Goal: Transaction & Acquisition: Purchase product/service

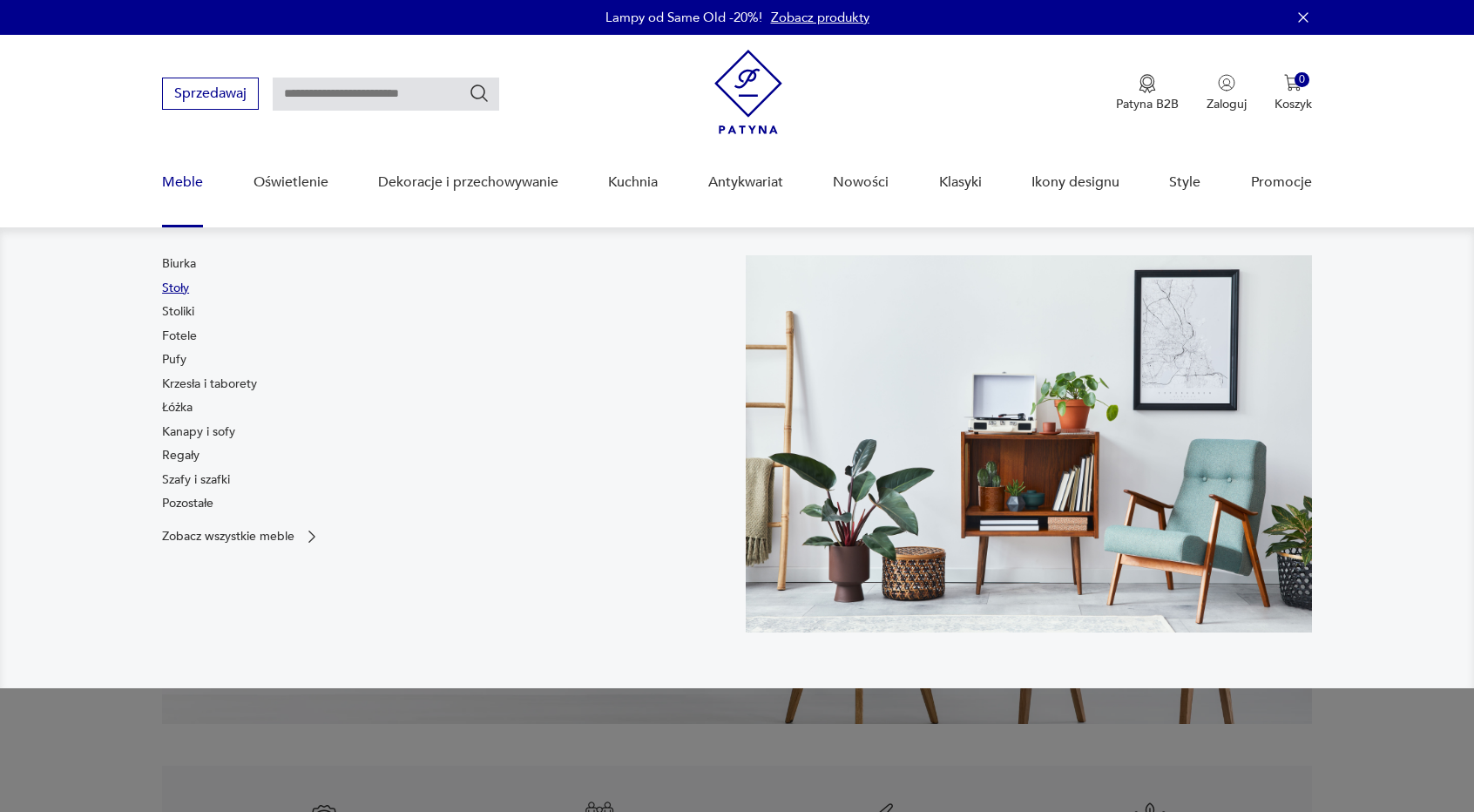
click at [181, 289] on link "Stoły" at bounding box center [175, 288] width 27 height 17
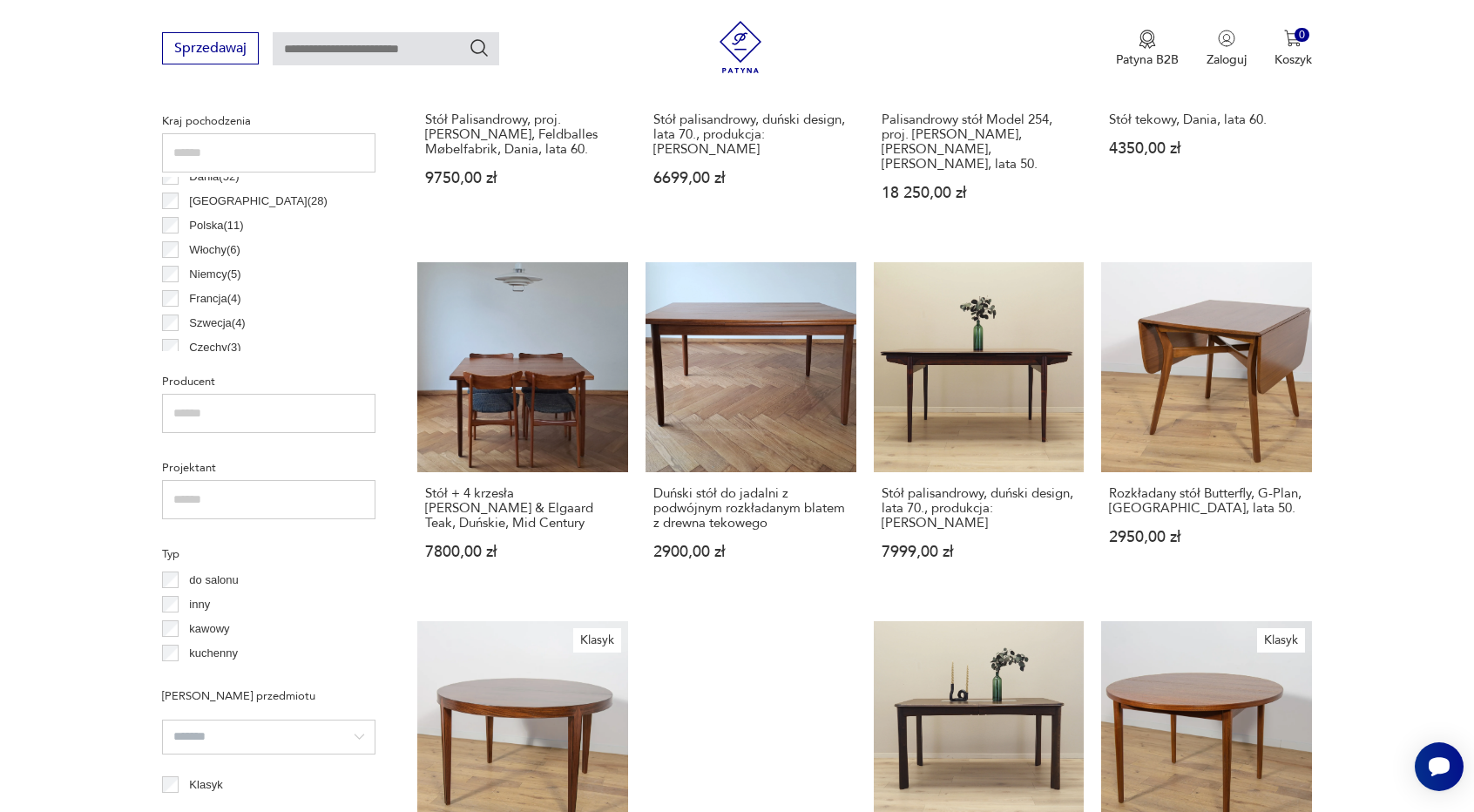
scroll to position [21, 0]
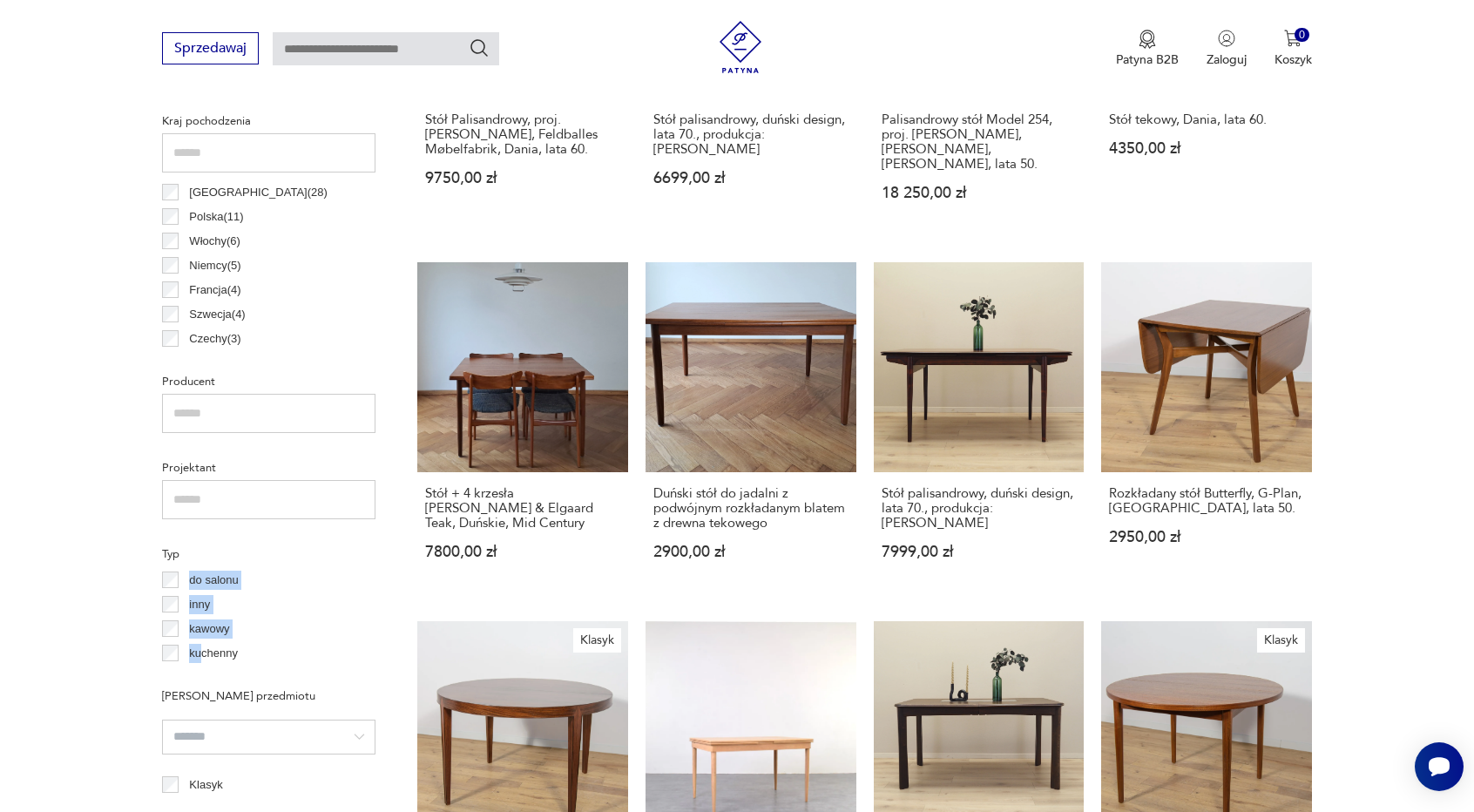
drag, startPoint x: 200, startPoint y: 599, endPoint x: 244, endPoint y: 509, distance: 100.2
click at [248, 541] on div "Typ do salonu inny kawowy kuchenny" at bounding box center [269, 603] width 214 height 123
click at [275, 592] on div "inny" at bounding box center [269, 604] width 214 height 24
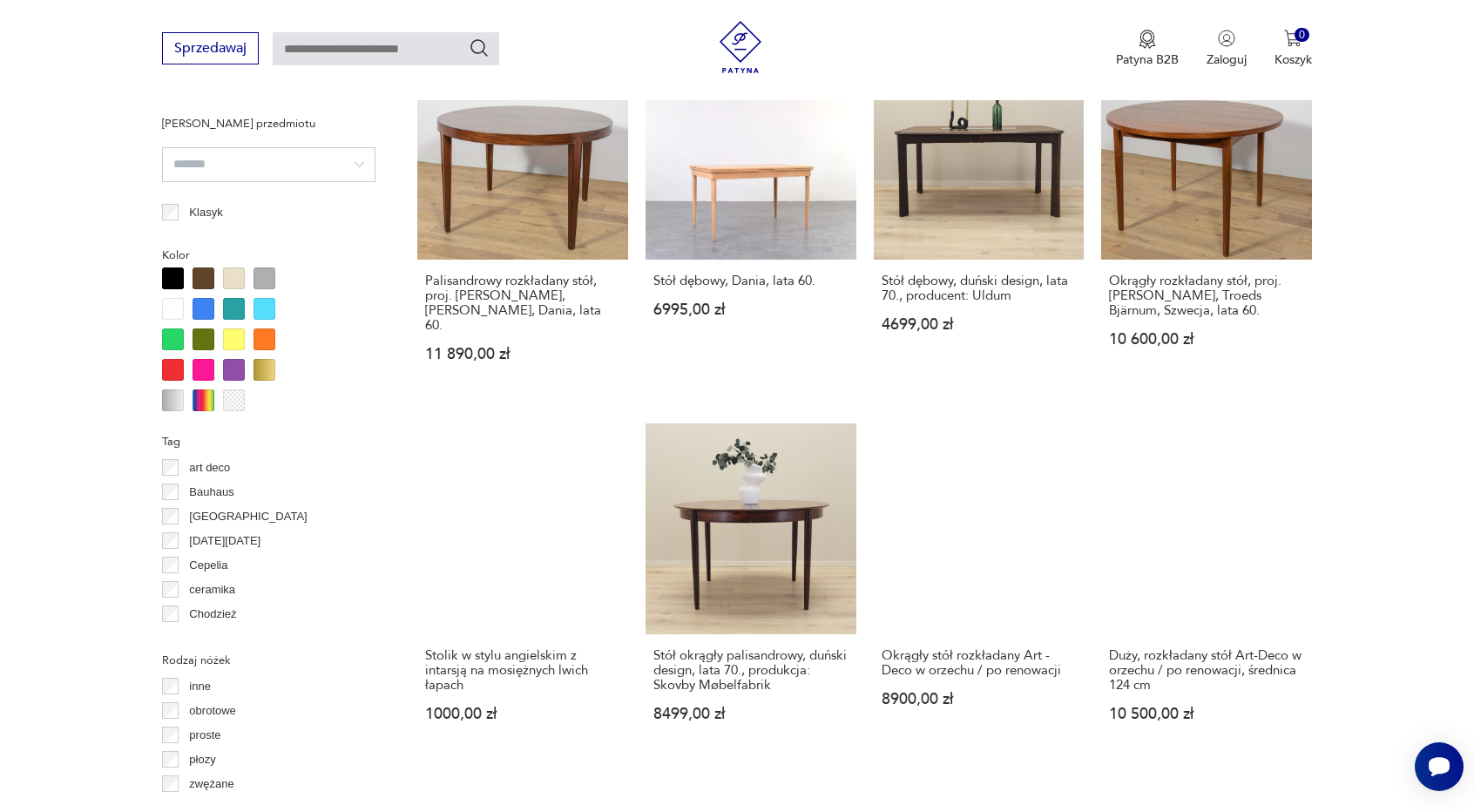
scroll to position [1680, 0]
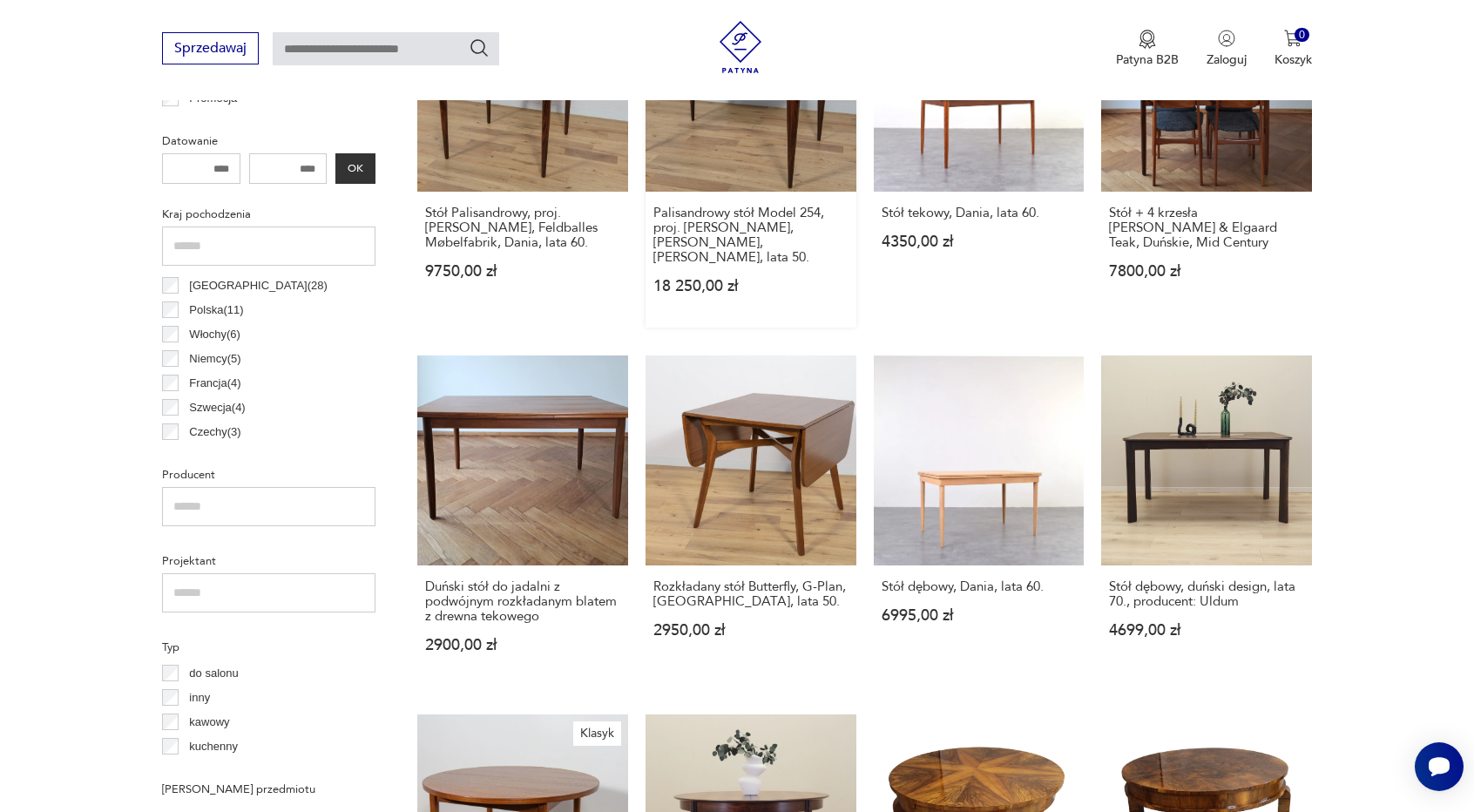
scroll to position [846, 0]
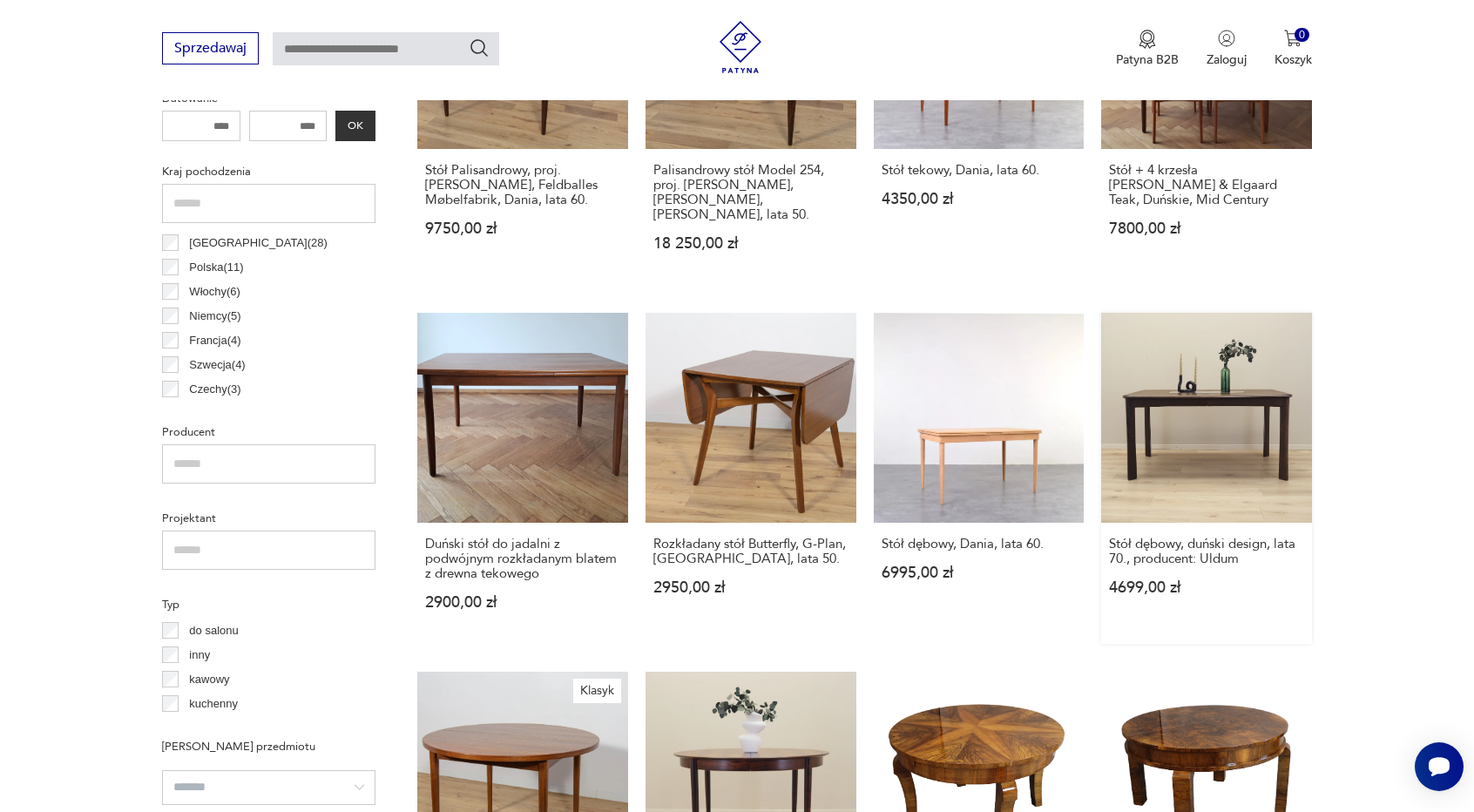
click at [1228, 327] on link "Stół dębowy, duński design, lata 70., producent: Uldum 4699,00 zł" at bounding box center [1206, 479] width 211 height 331
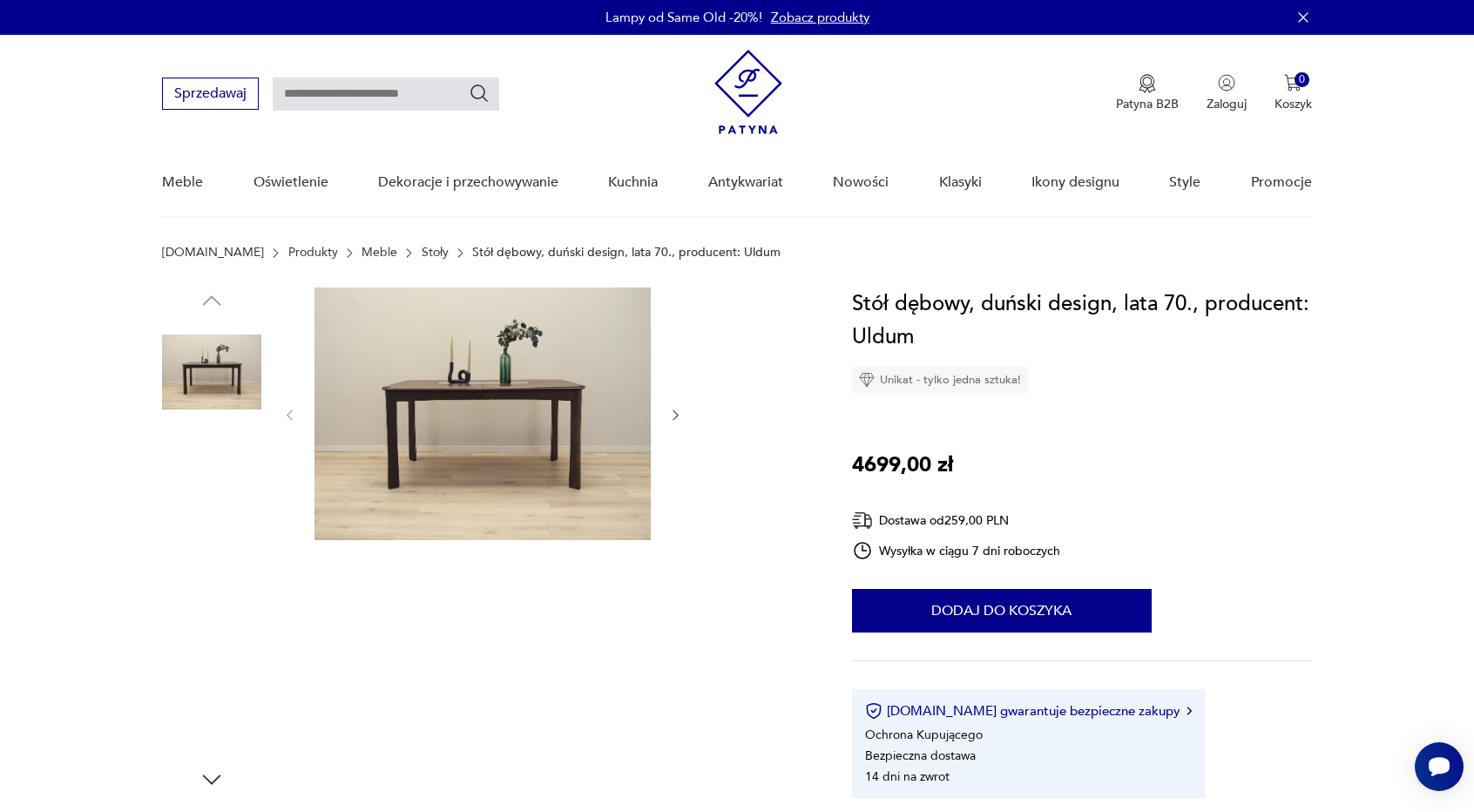
click at [200, 584] on img at bounding box center [212, 594] width 99 height 99
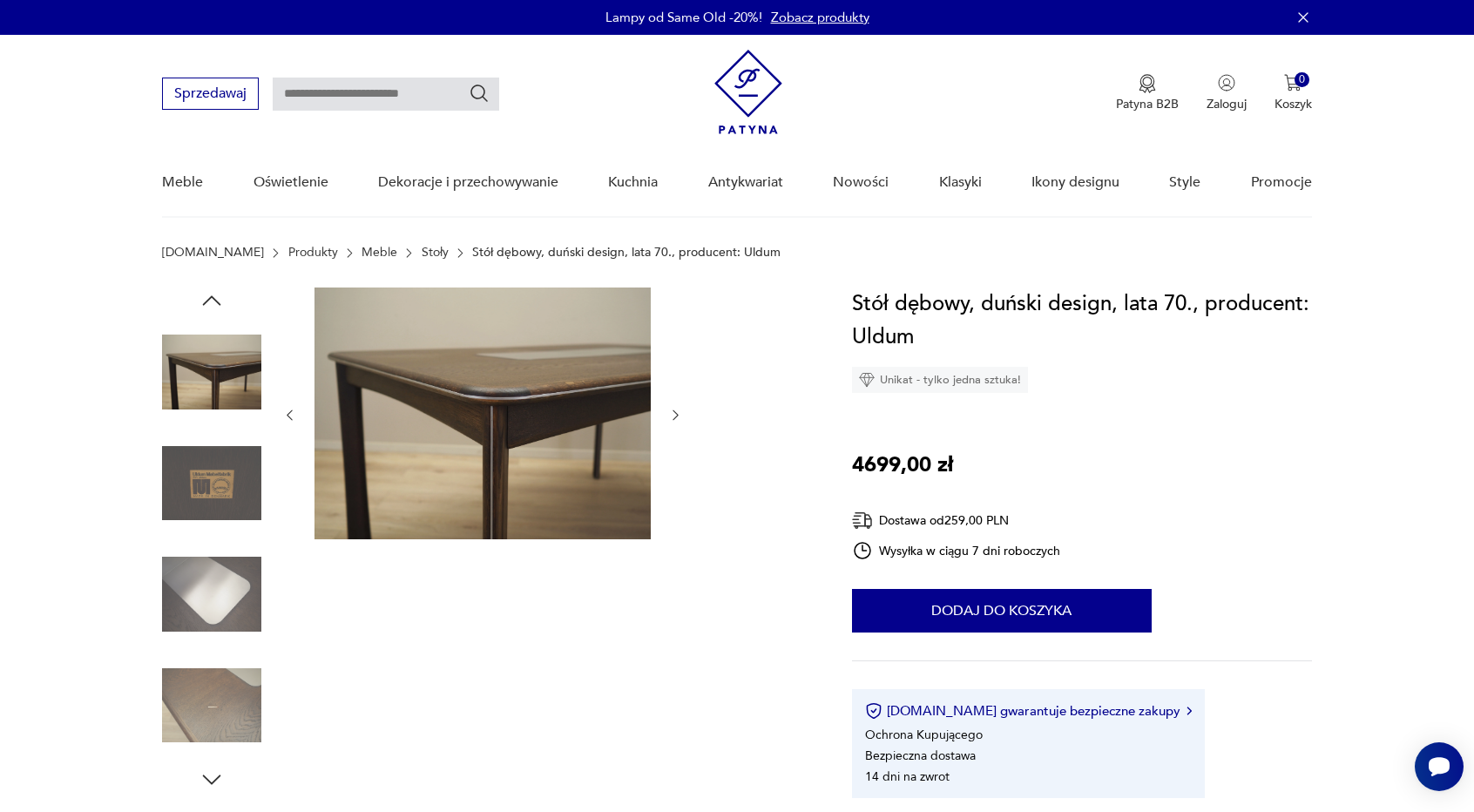
click at [203, 602] on img at bounding box center [212, 594] width 99 height 99
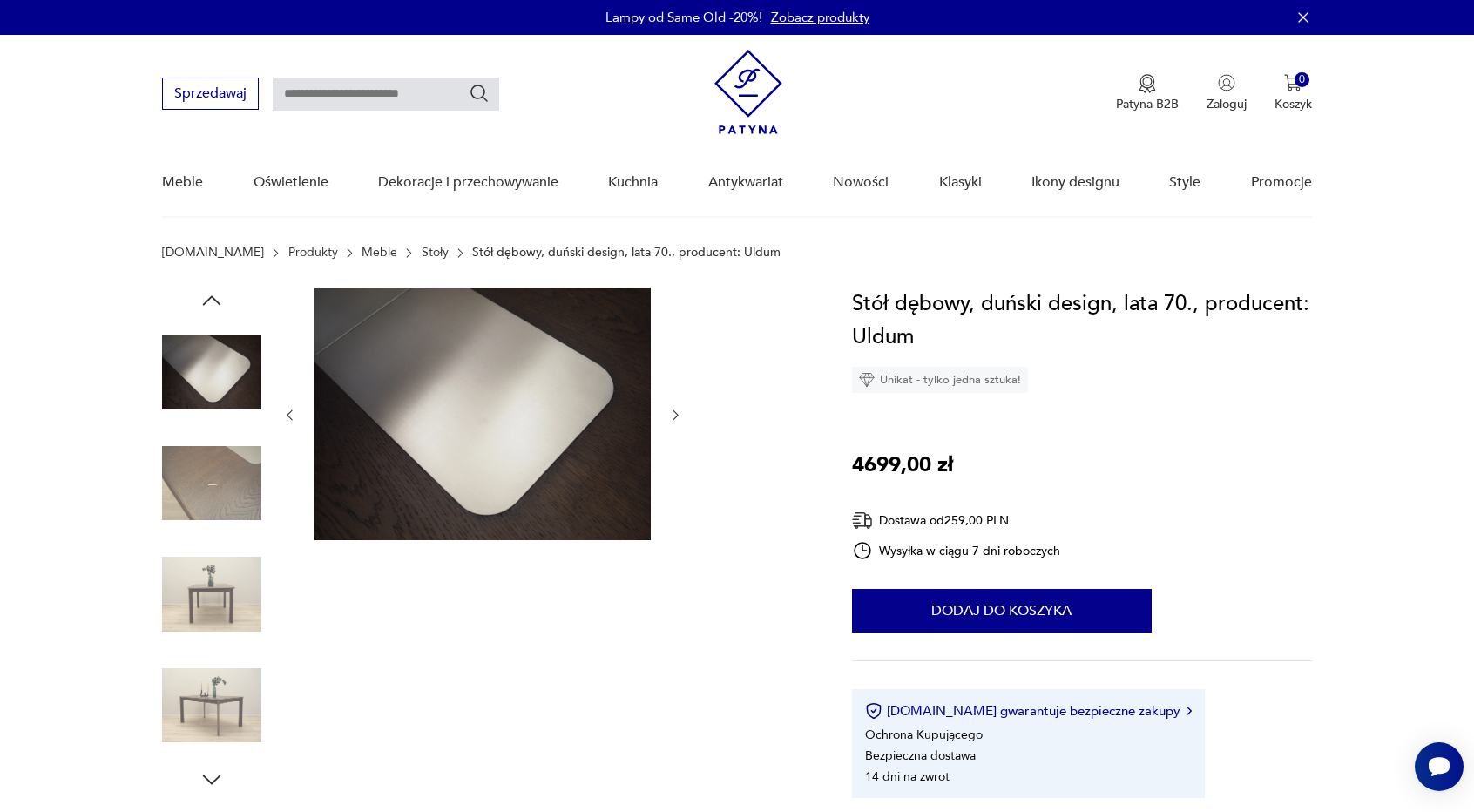
click at [517, 440] on img at bounding box center [482, 413] width 336 height 252
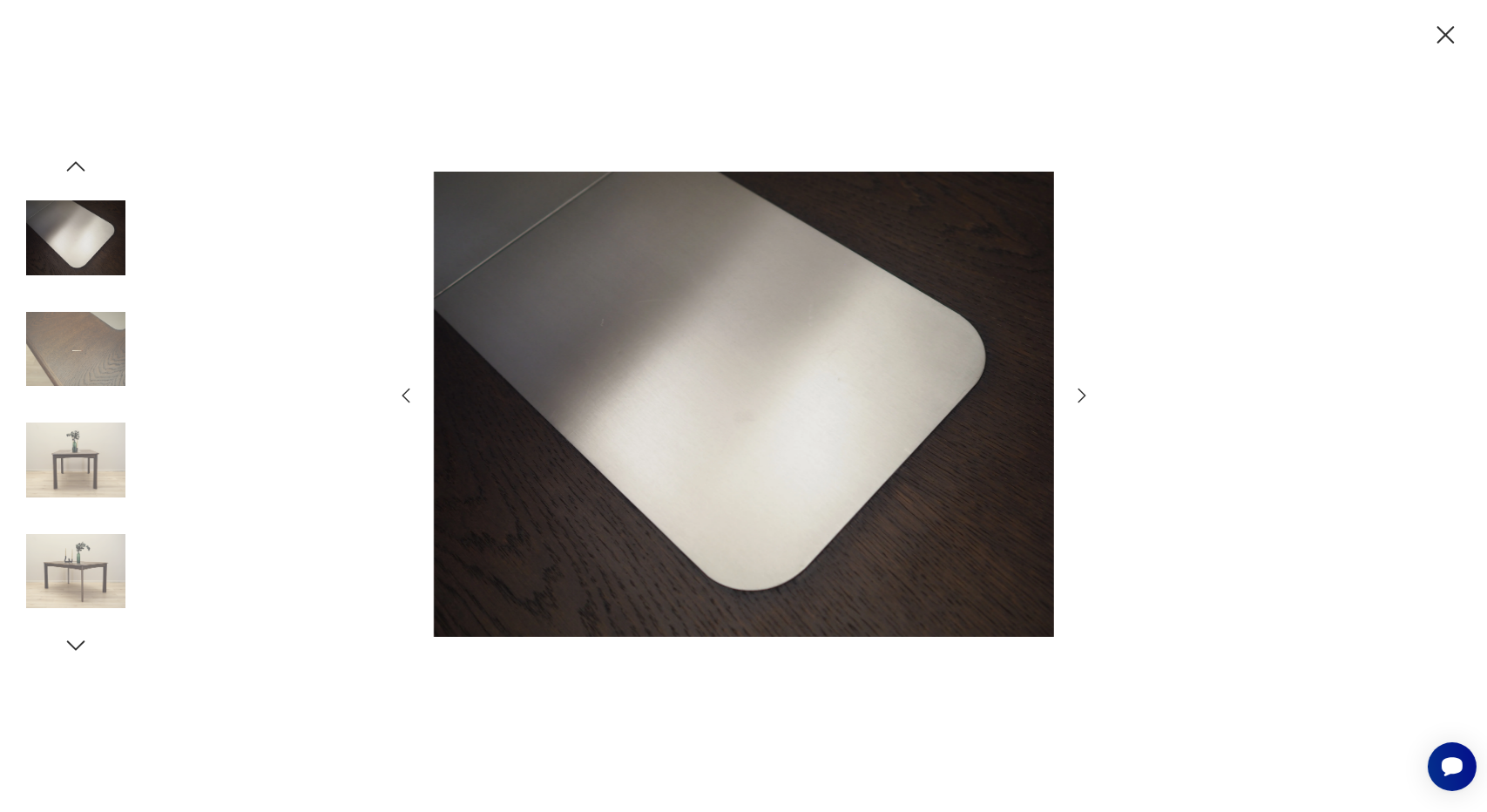
click at [1081, 392] on icon "button" at bounding box center [1081, 395] width 8 height 14
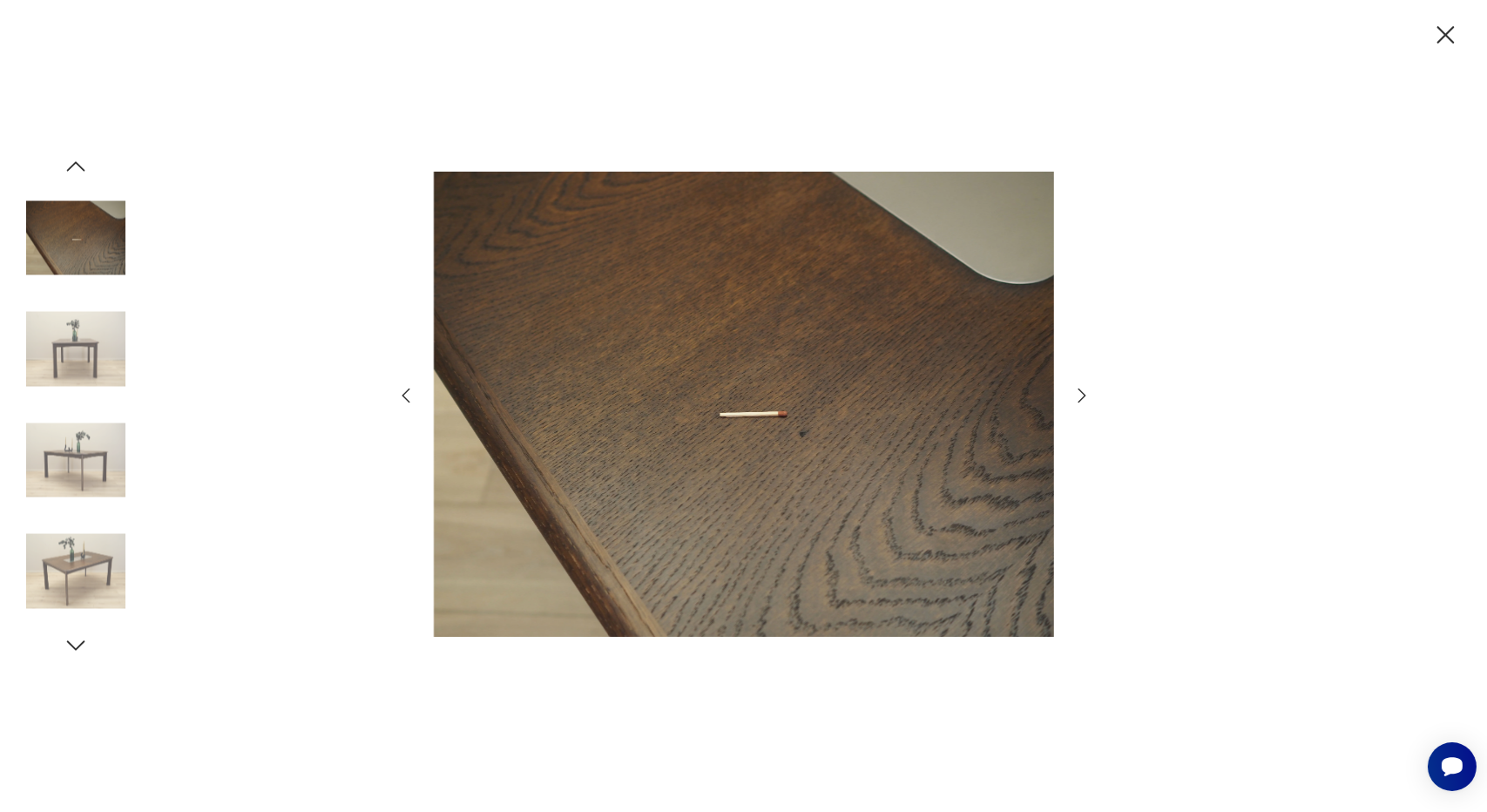
click at [1081, 392] on icon "button" at bounding box center [1081, 395] width 8 height 14
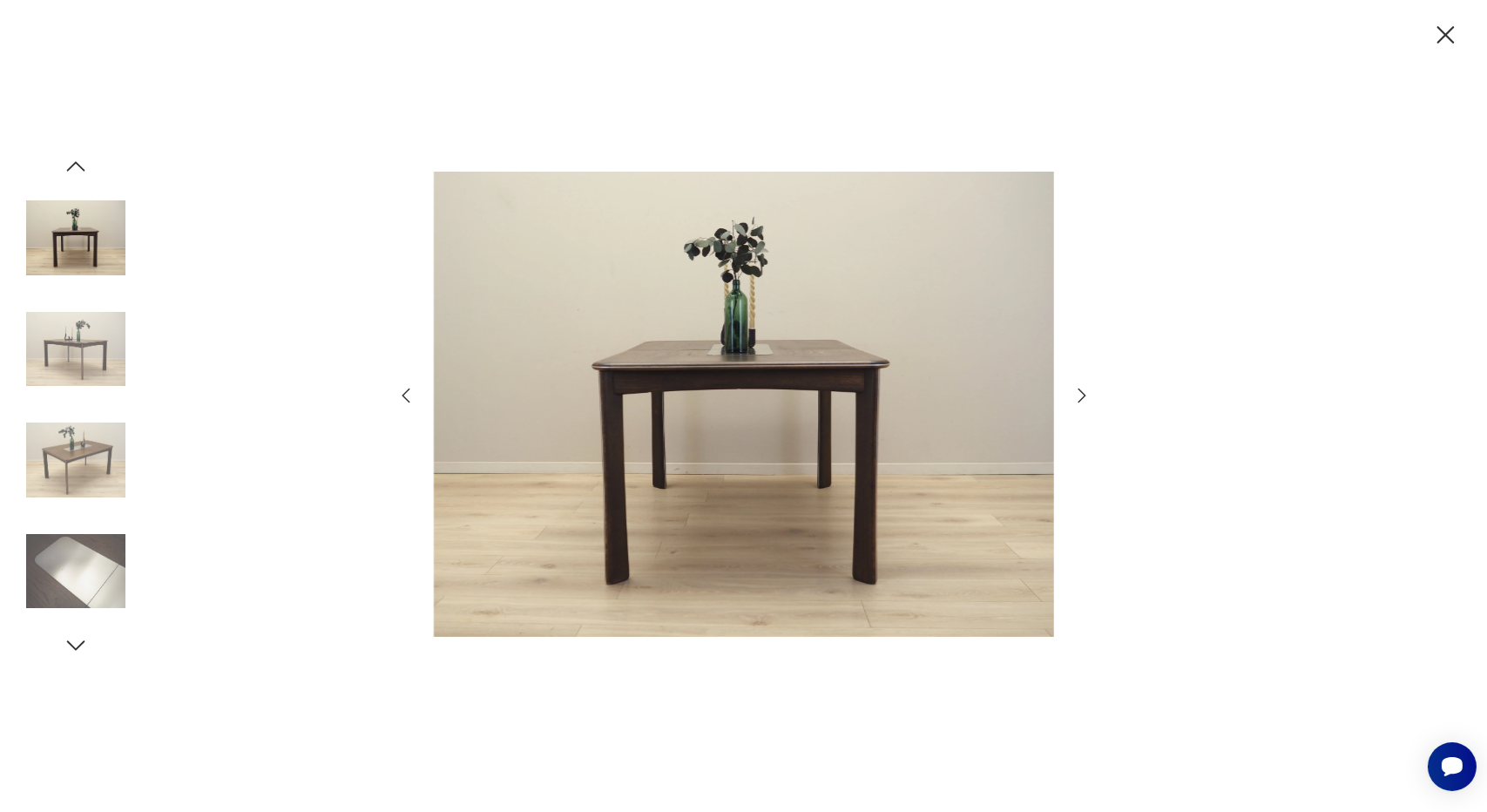
click at [397, 399] on icon "button" at bounding box center [405, 395] width 21 height 21
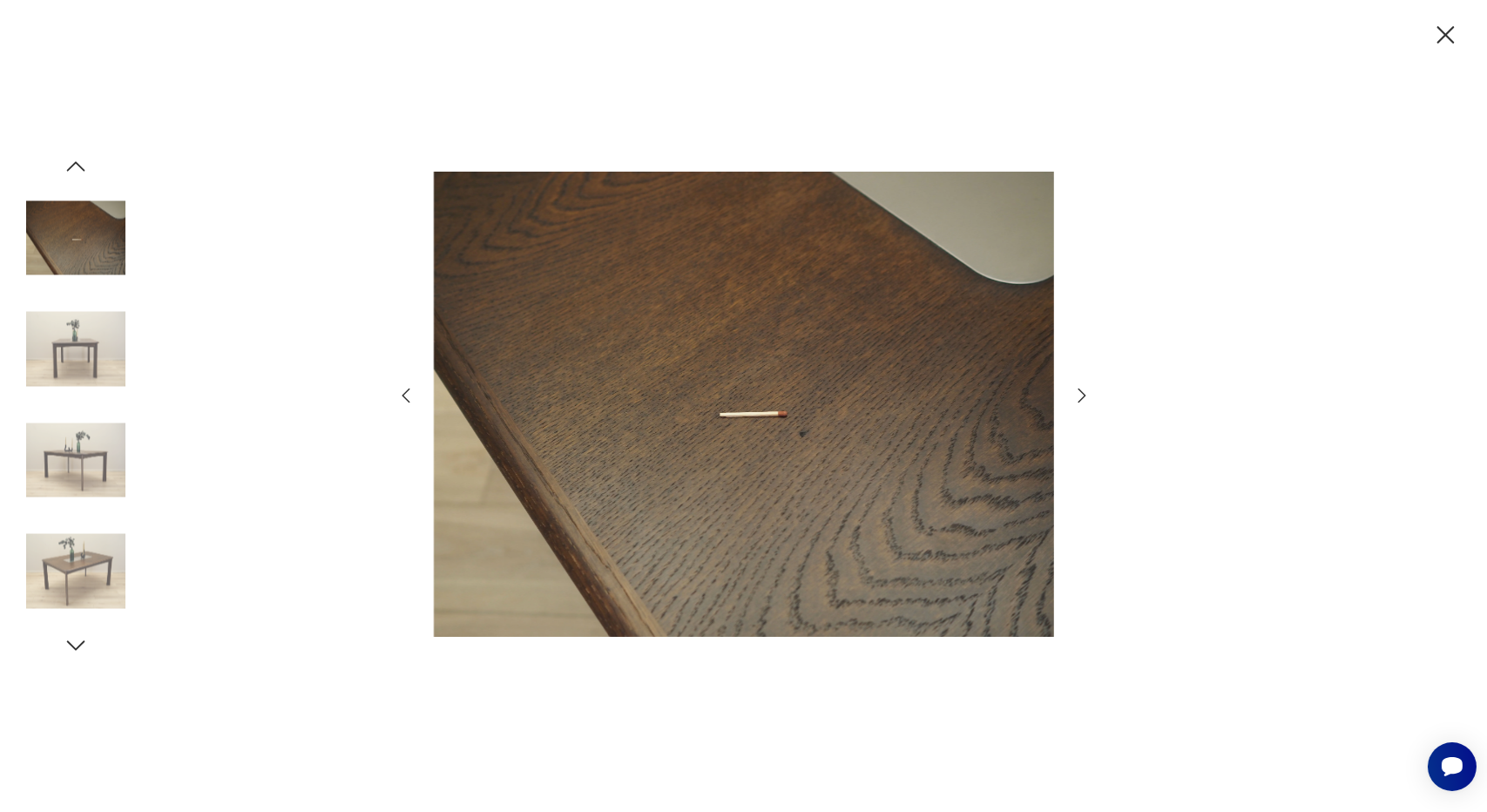
click at [1077, 390] on icon "button" at bounding box center [1082, 395] width 21 height 21
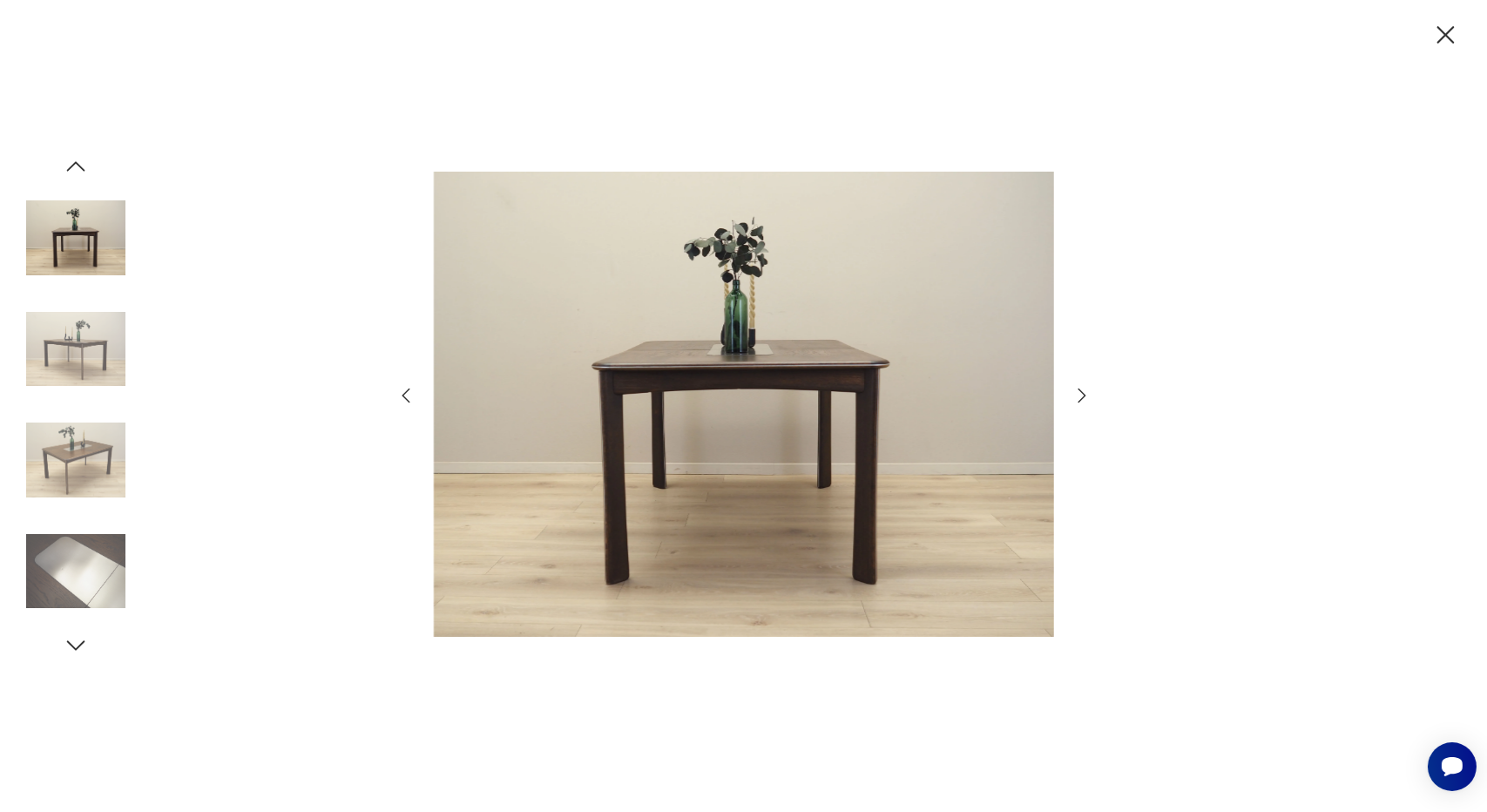
click at [1077, 390] on icon "button" at bounding box center [1082, 395] width 21 height 21
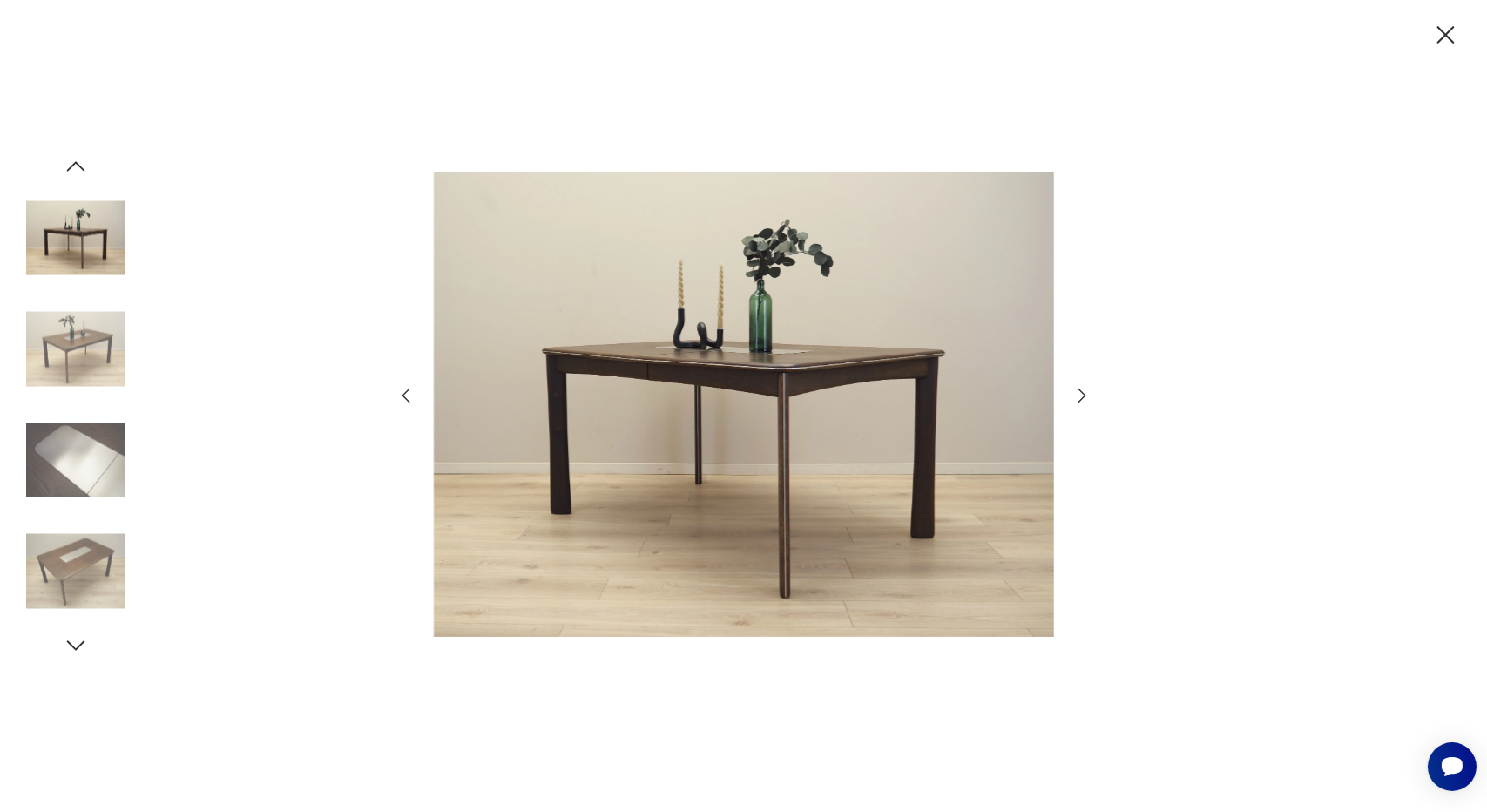
click at [1077, 390] on icon "button" at bounding box center [1082, 395] width 21 height 21
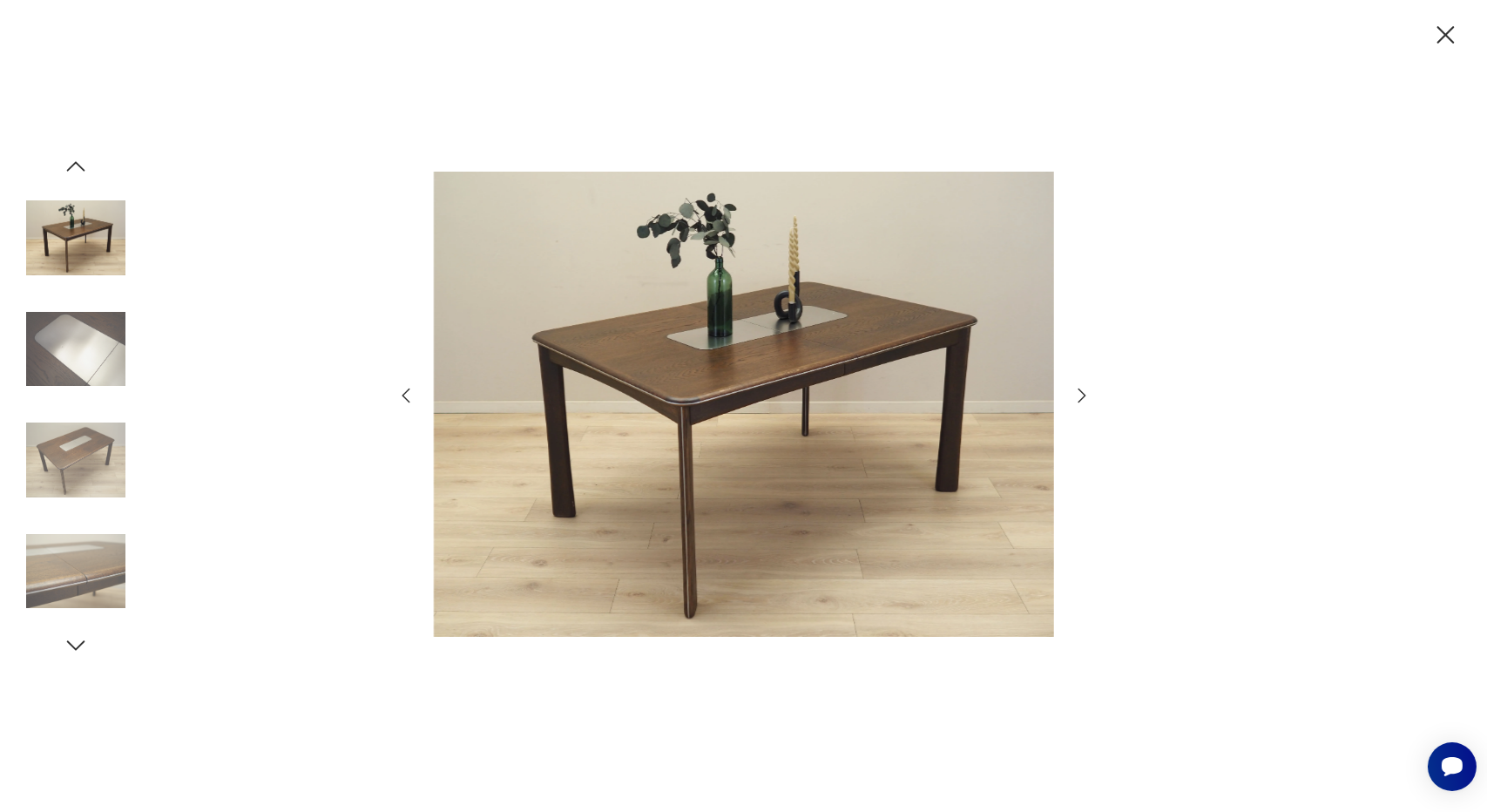
click at [1077, 390] on icon "button" at bounding box center [1082, 395] width 21 height 21
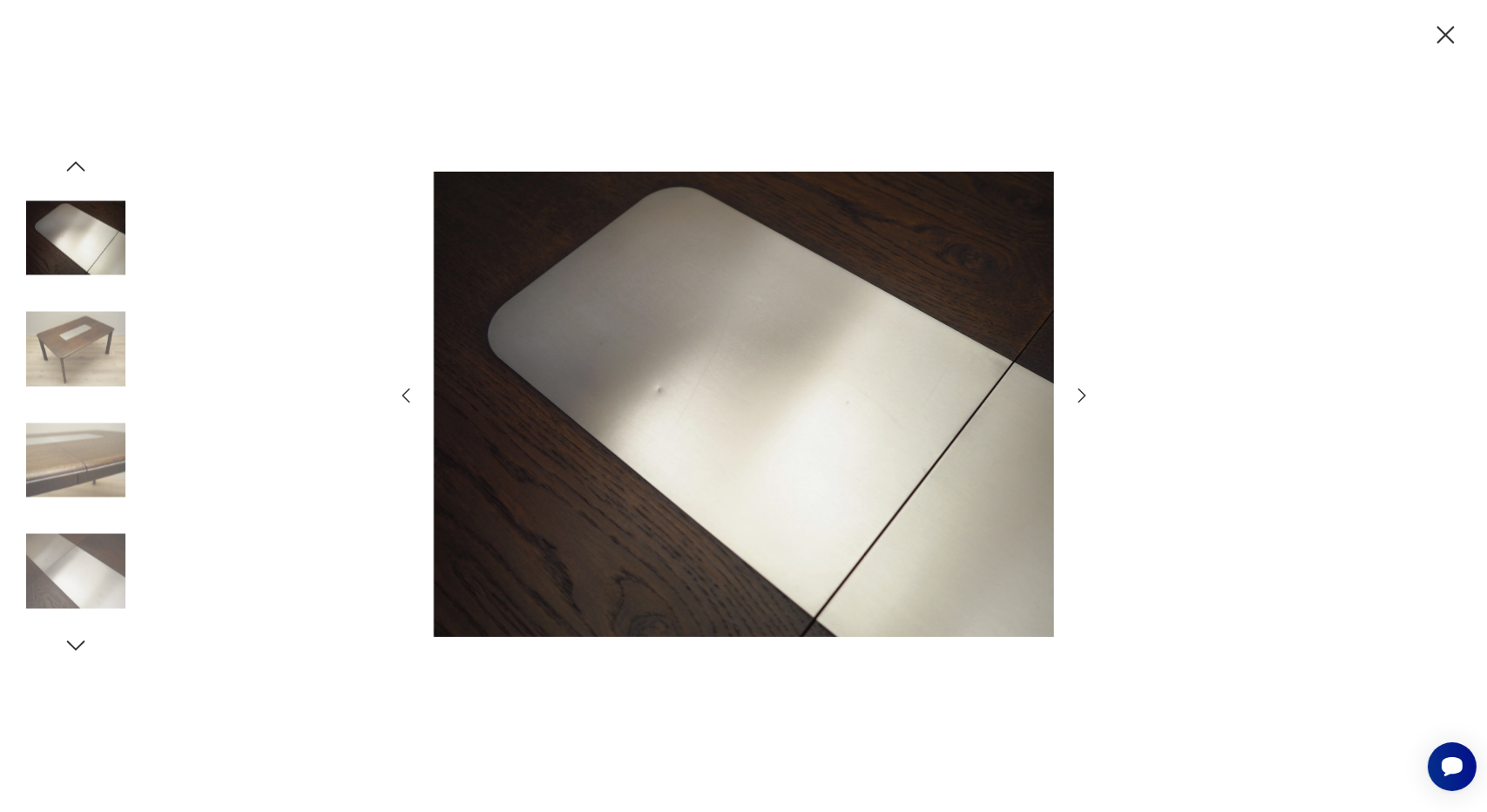
click at [1077, 390] on icon "button" at bounding box center [1082, 395] width 21 height 21
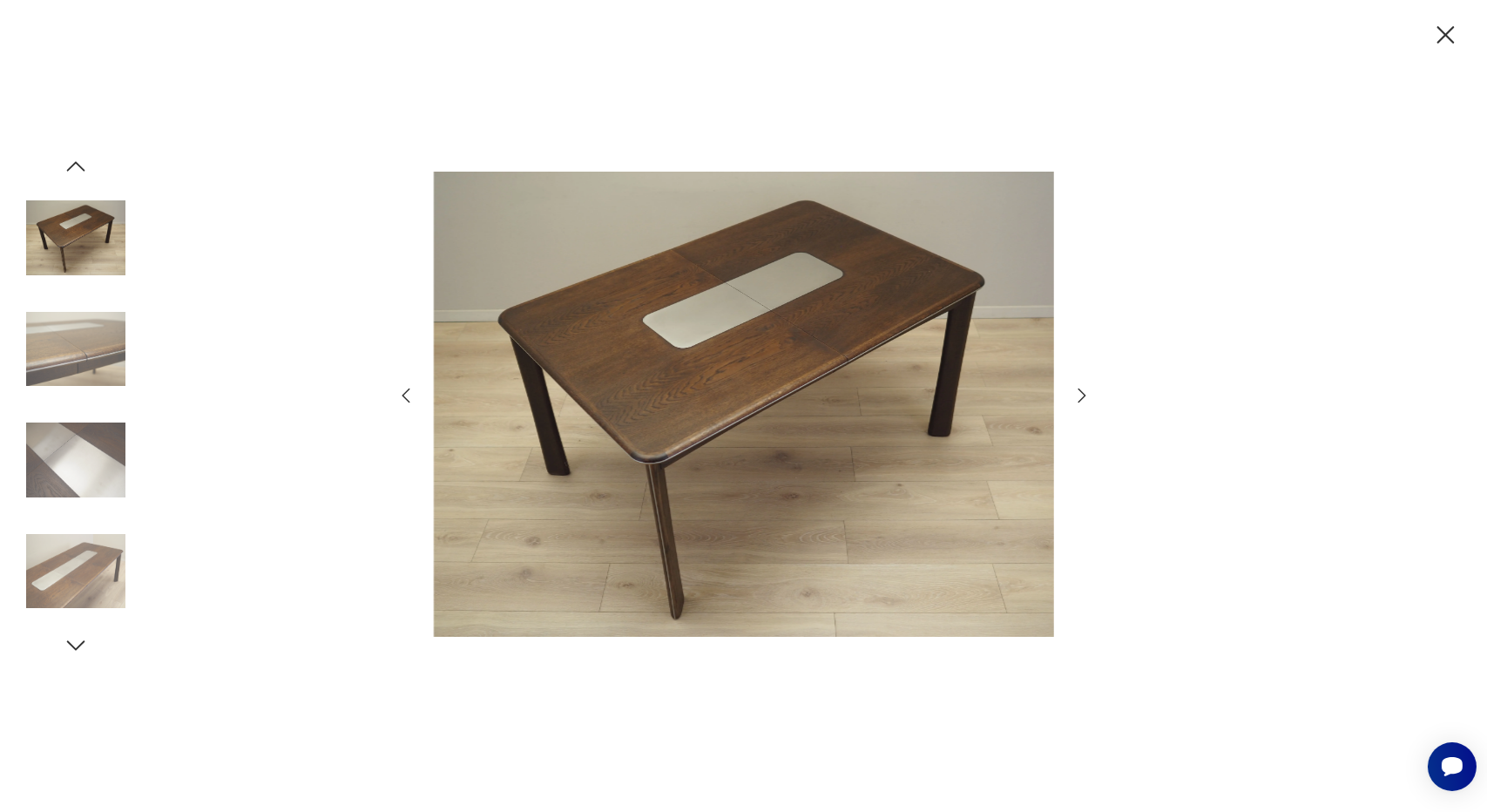
click at [1077, 390] on icon "button" at bounding box center [1082, 395] width 21 height 21
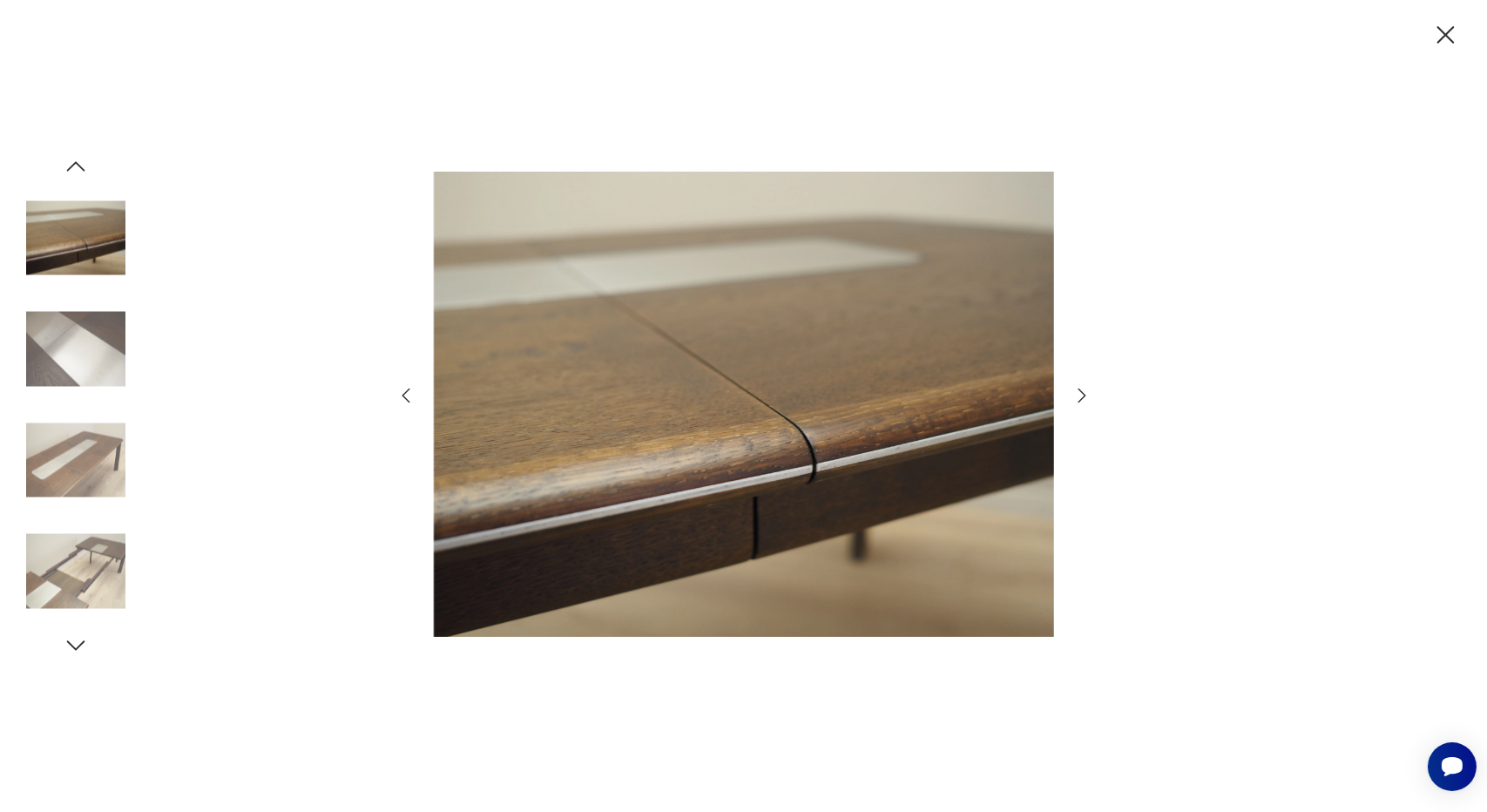
click at [1077, 390] on icon "button" at bounding box center [1082, 395] width 21 height 21
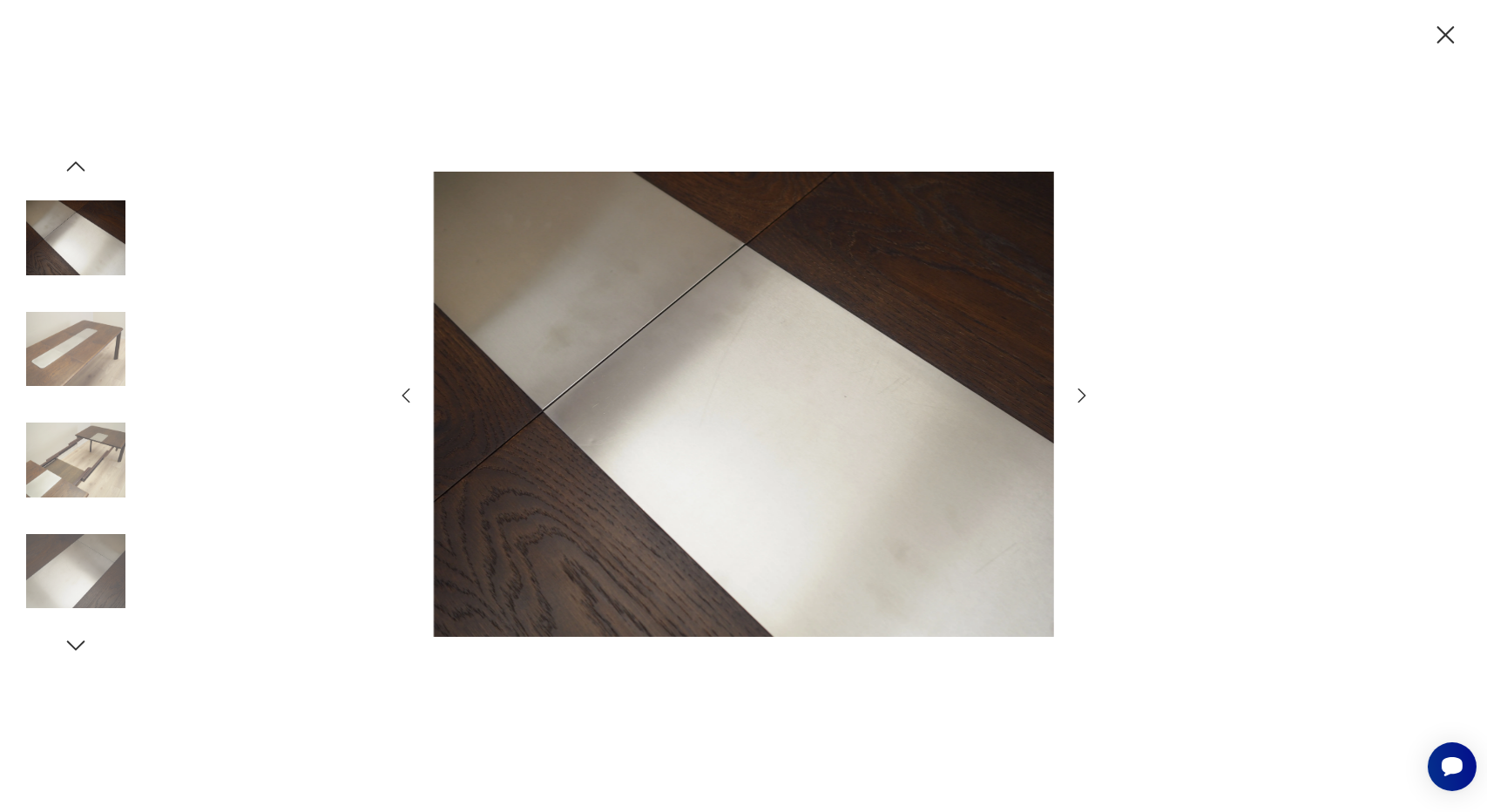
click at [1077, 390] on icon "button" at bounding box center [1082, 395] width 21 height 21
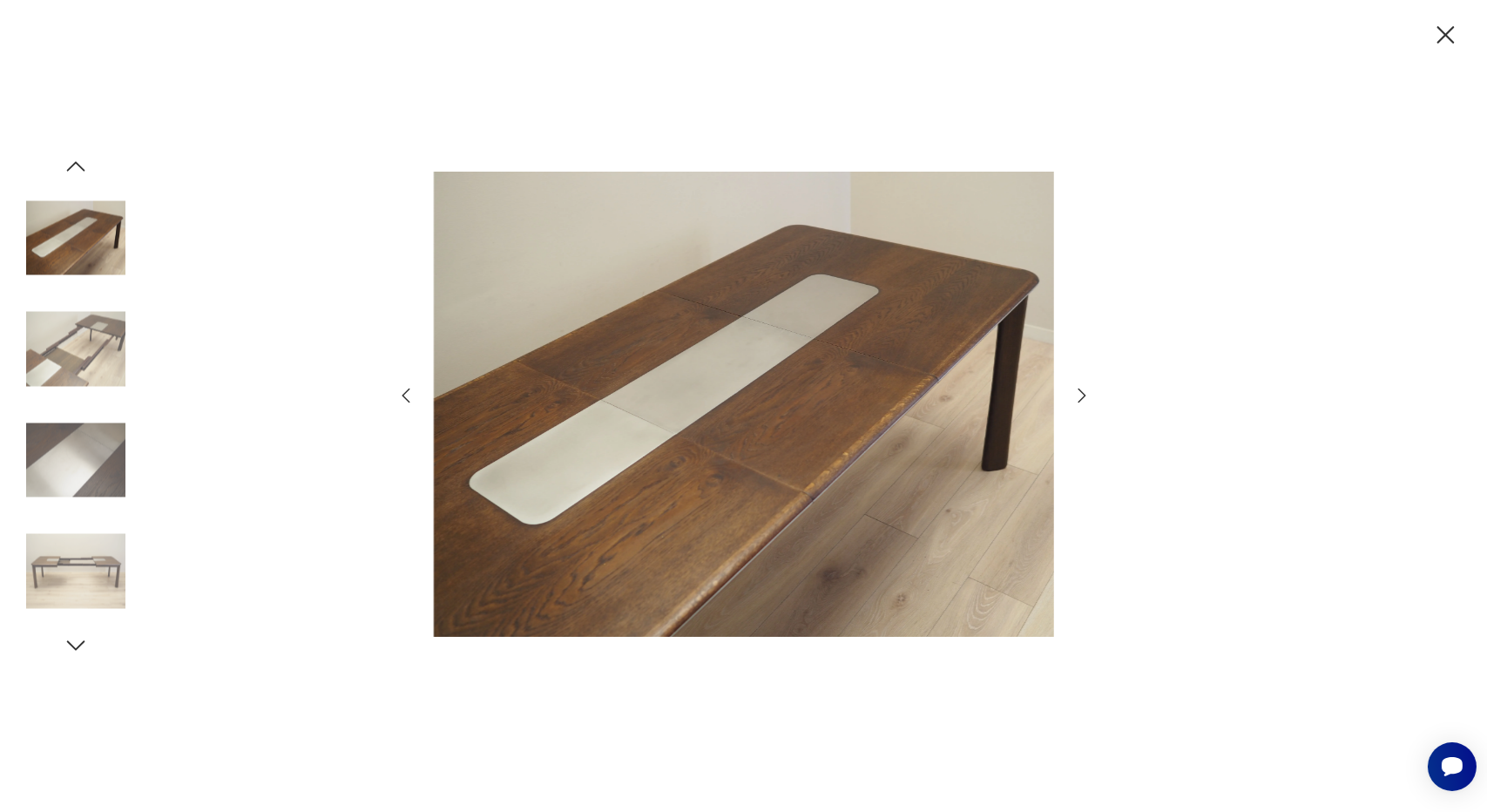
click at [1077, 390] on icon "button" at bounding box center [1082, 395] width 21 height 21
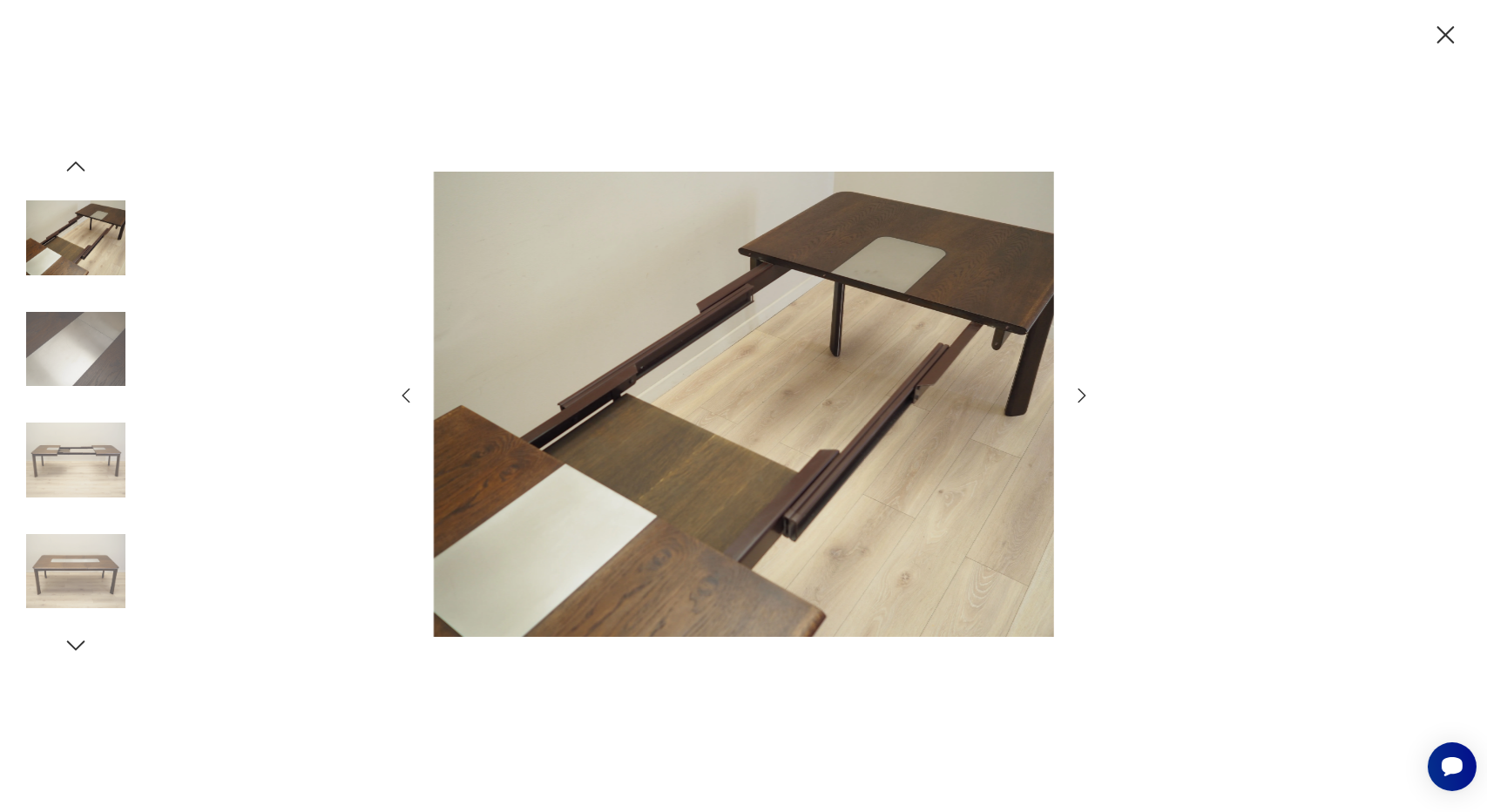
click at [1077, 390] on icon "button" at bounding box center [1082, 395] width 21 height 21
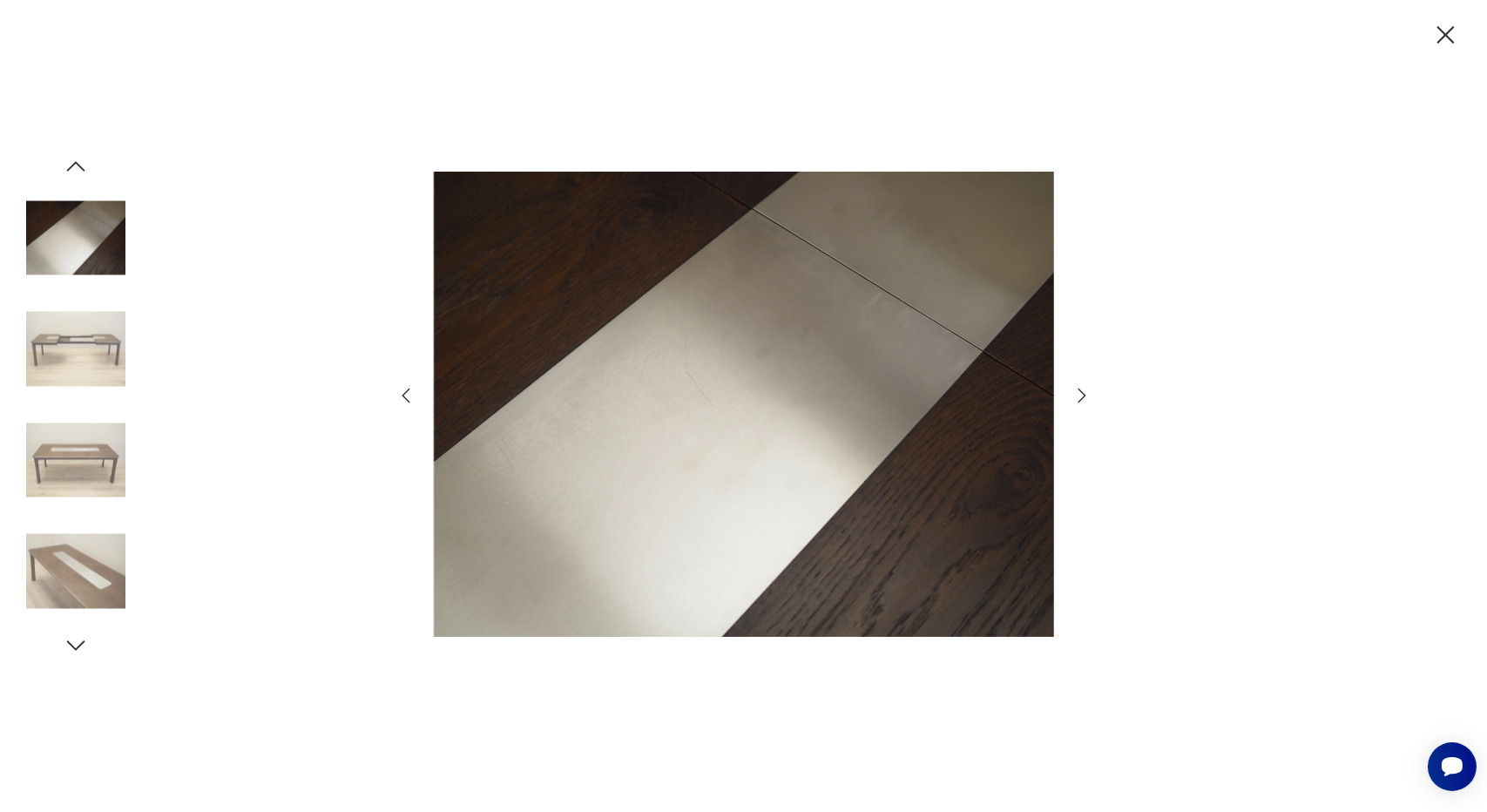
click at [1077, 390] on icon "button" at bounding box center [1082, 395] width 21 height 21
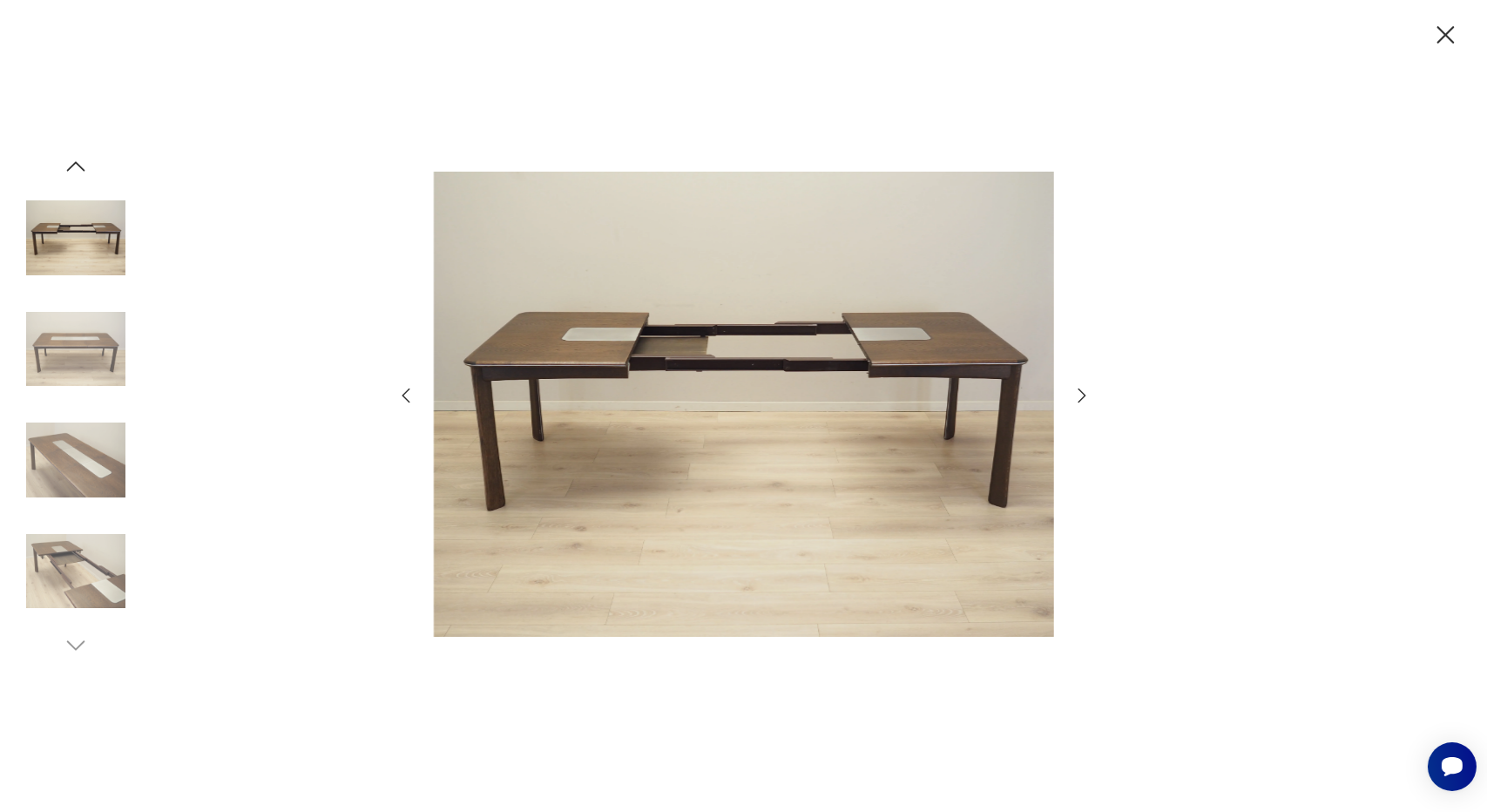
click at [1077, 390] on icon "button" at bounding box center [1082, 395] width 21 height 21
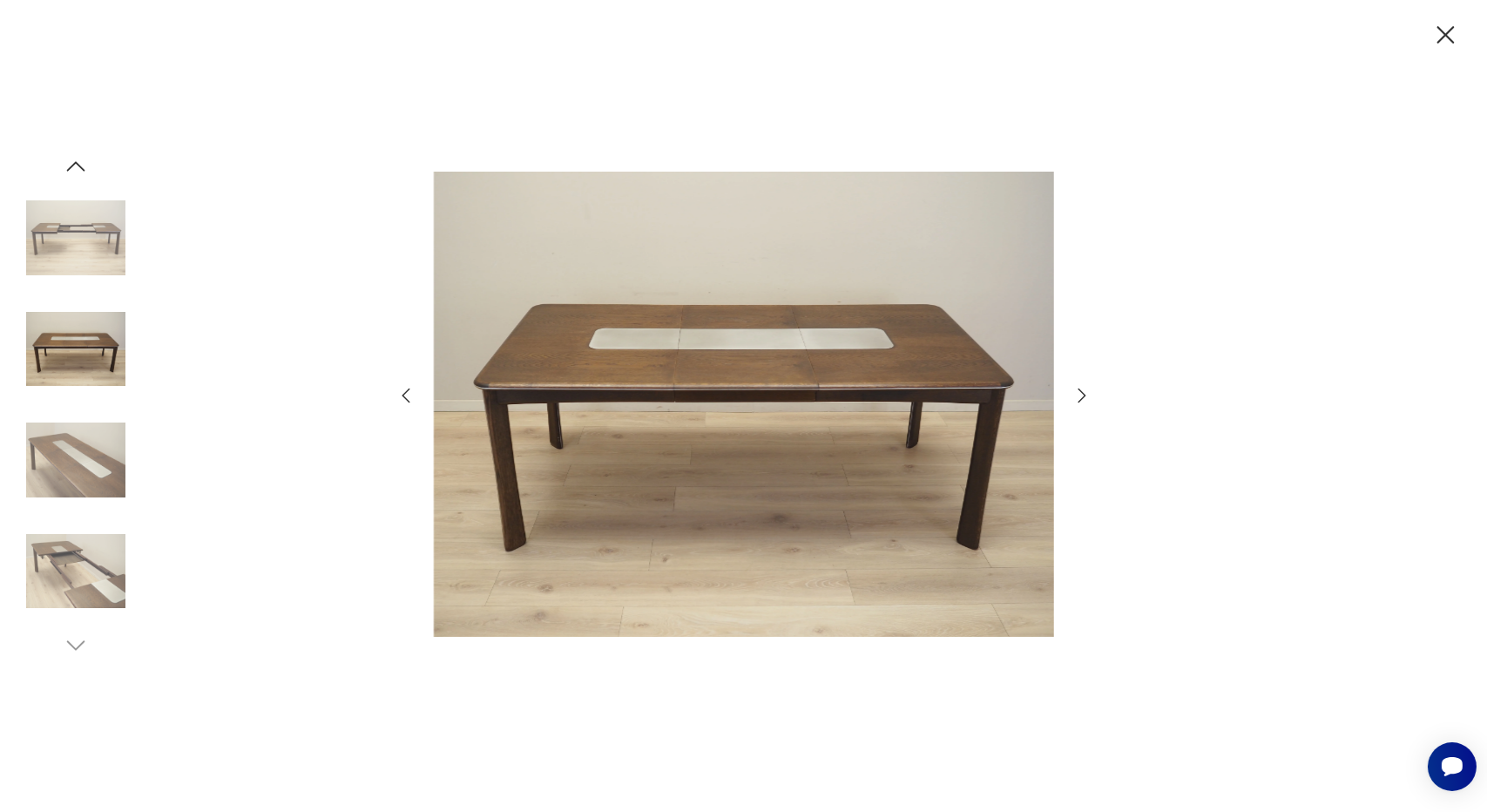
click at [1077, 390] on icon "button" at bounding box center [1082, 395] width 21 height 21
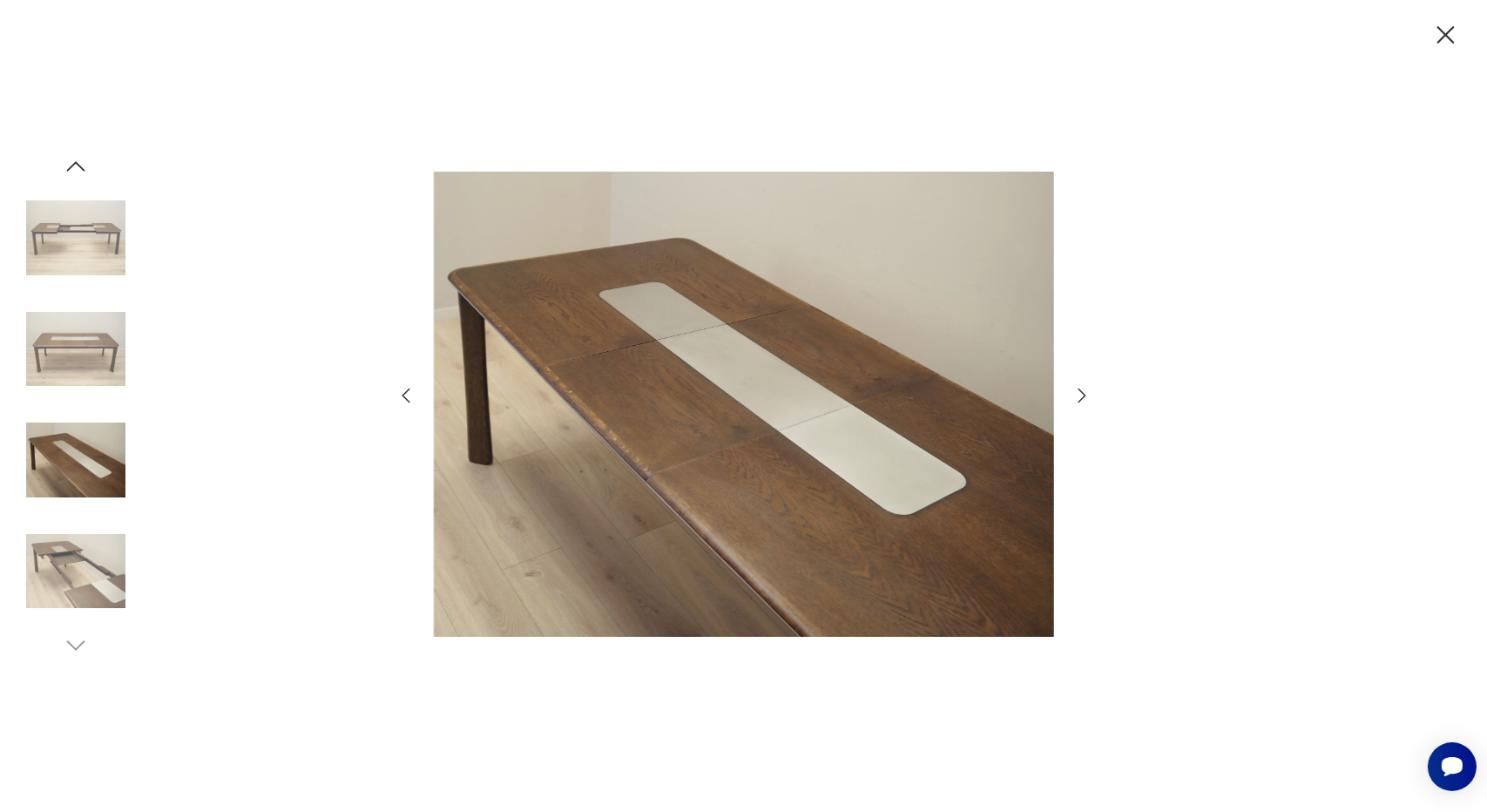
click at [1077, 390] on icon "button" at bounding box center [1082, 395] width 21 height 21
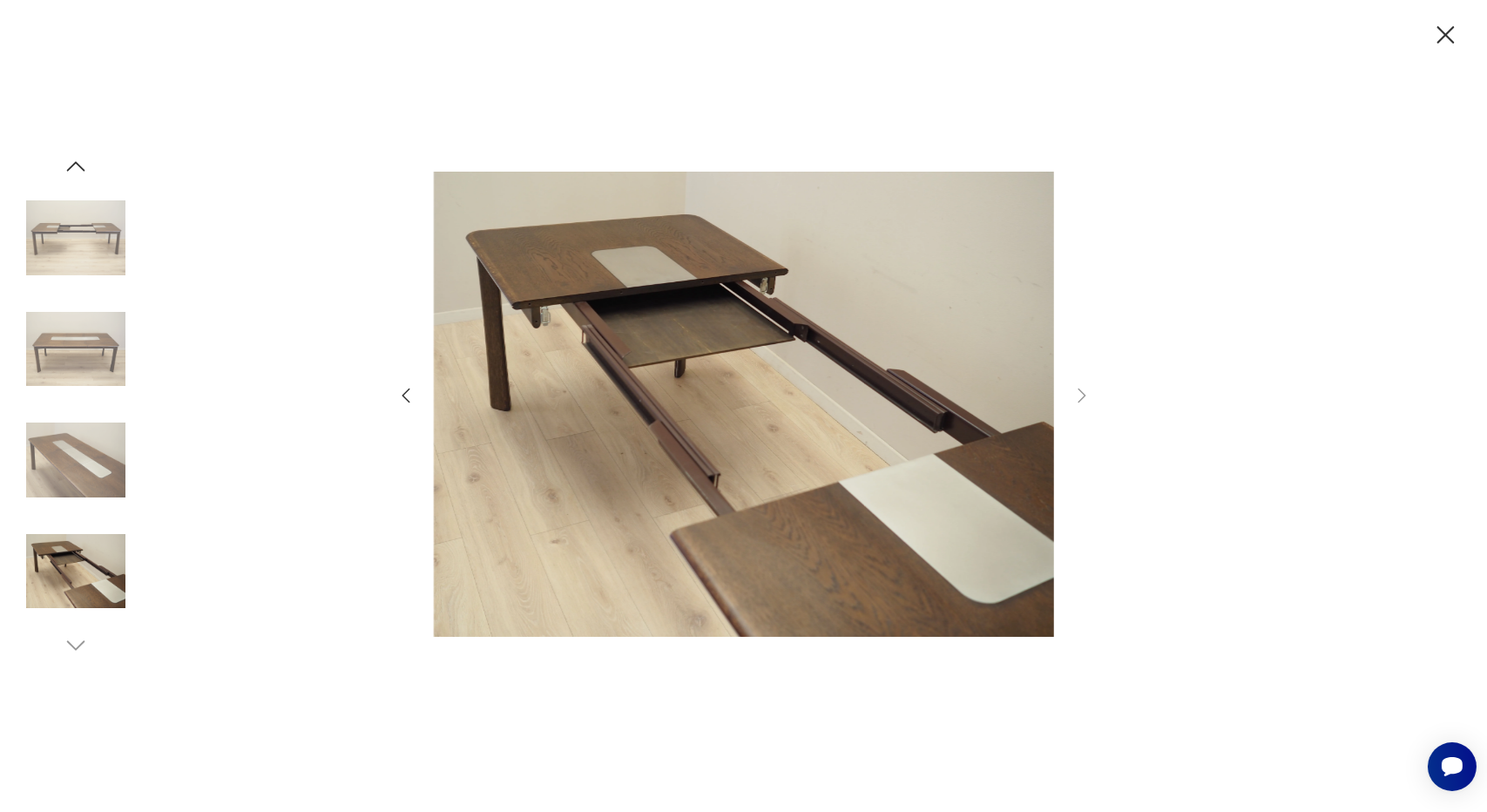
click at [1452, 32] on icon "button" at bounding box center [1445, 35] width 30 height 30
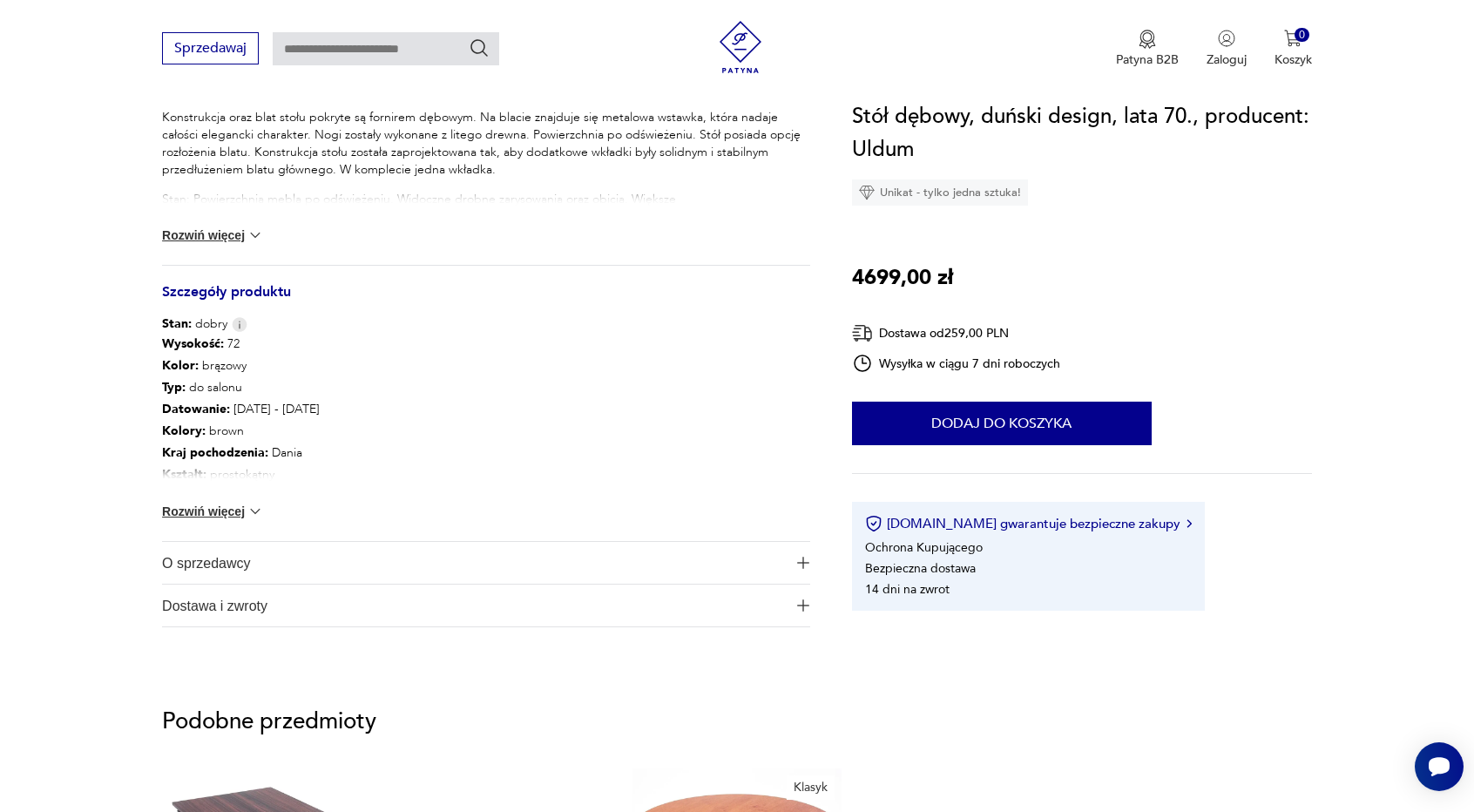
scroll to position [783, 0]
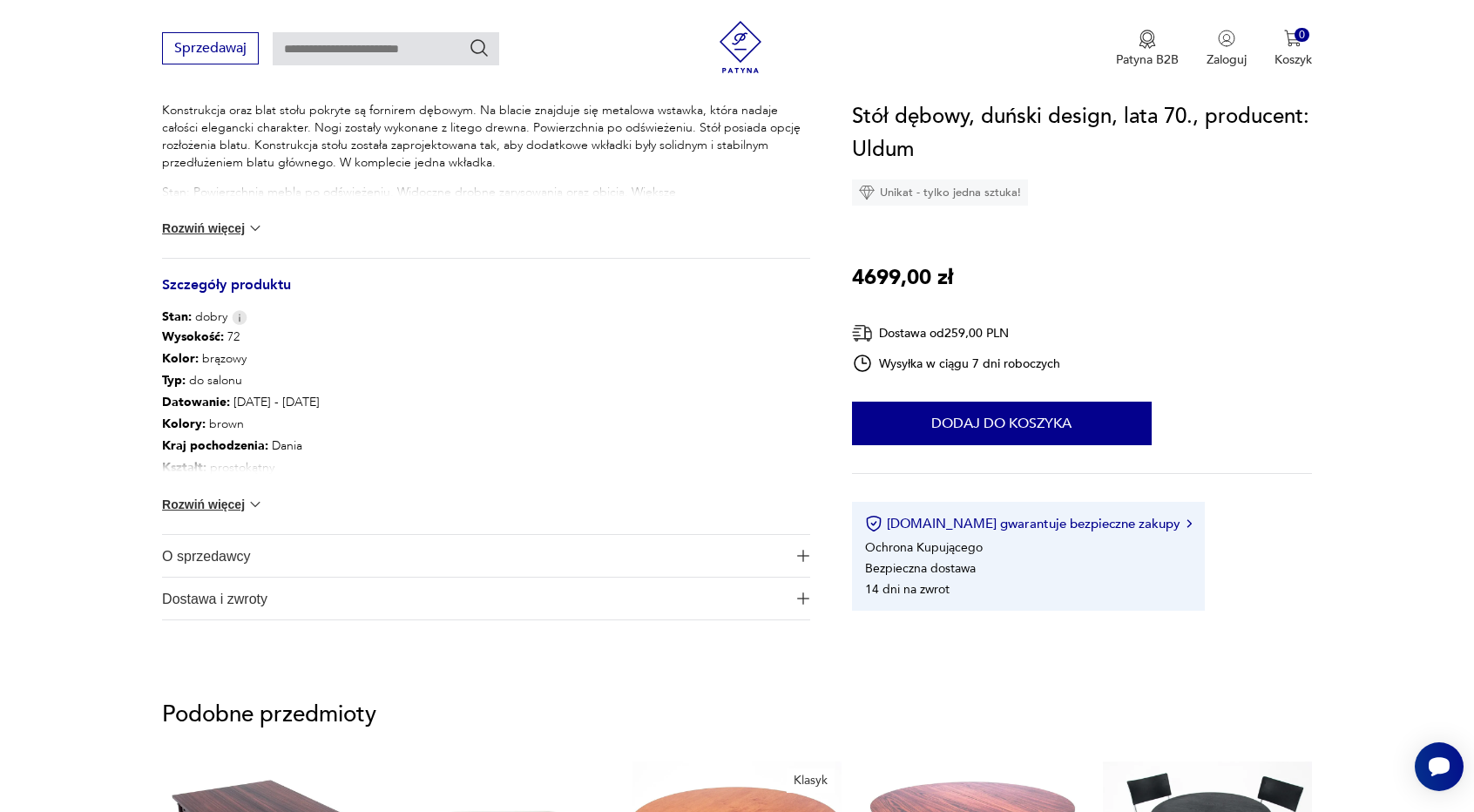
click at [250, 507] on img at bounding box center [255, 504] width 17 height 17
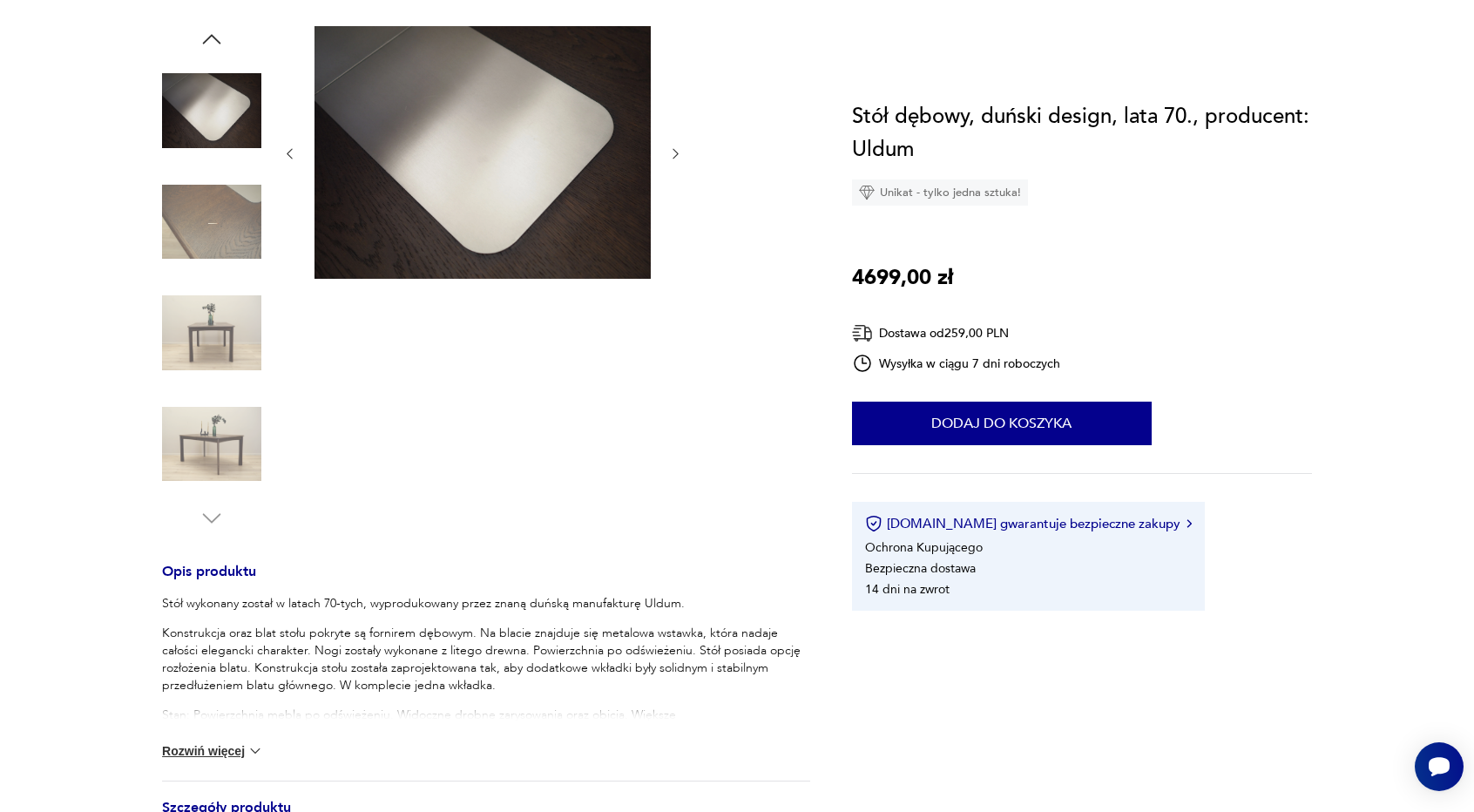
scroll to position [0, 0]
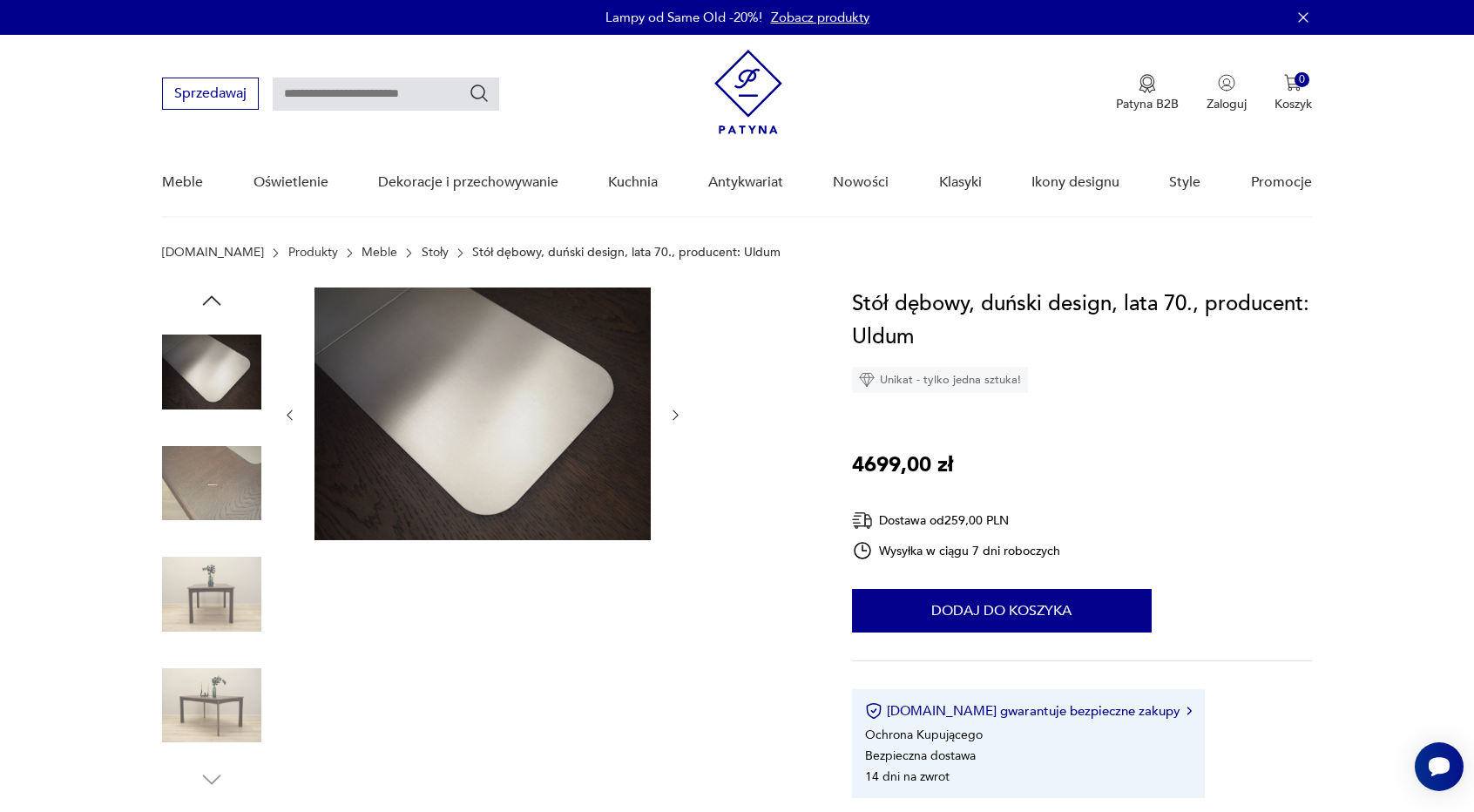
click at [215, 595] on img at bounding box center [212, 594] width 99 height 99
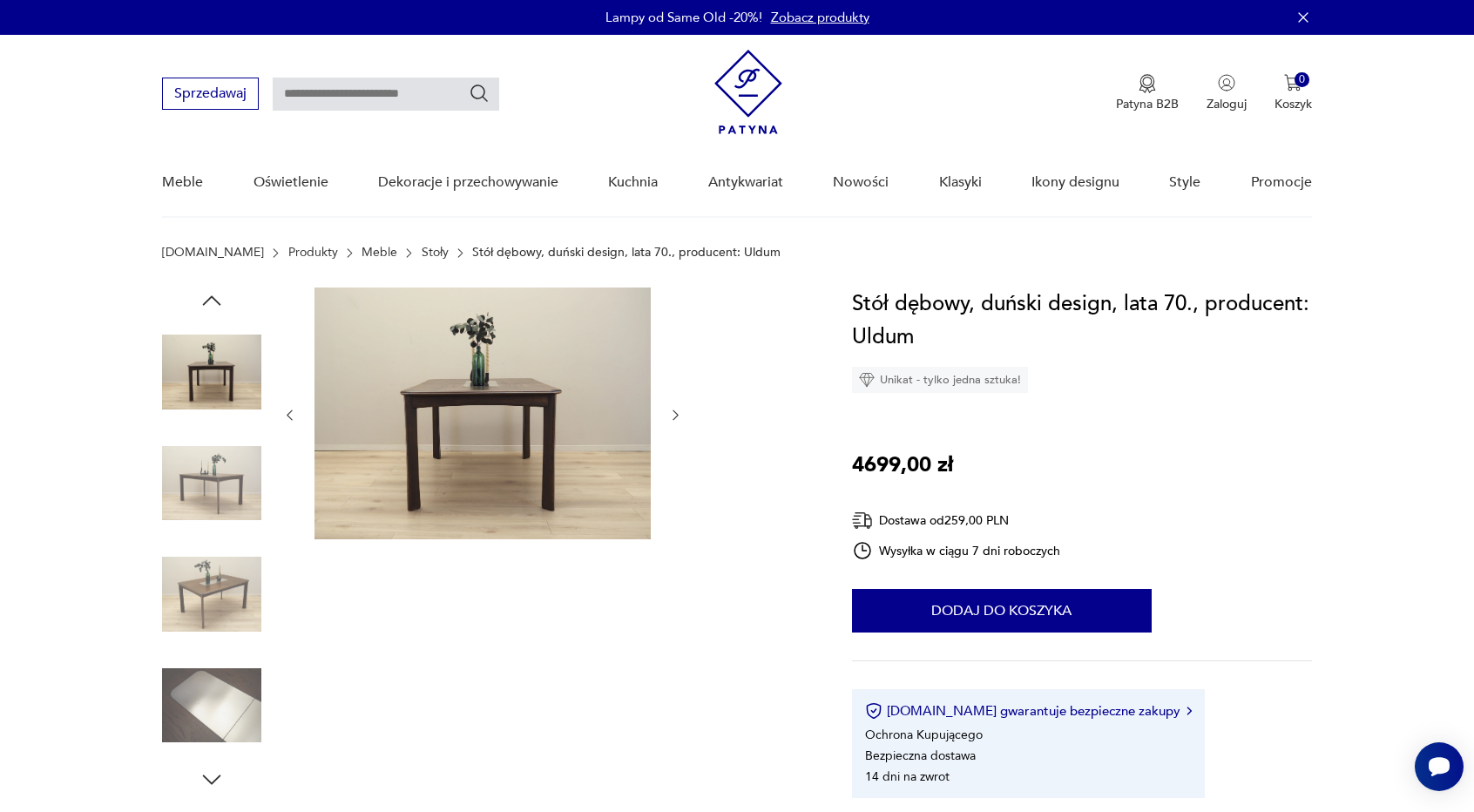
click at [431, 465] on img at bounding box center [482, 412] width 336 height 251
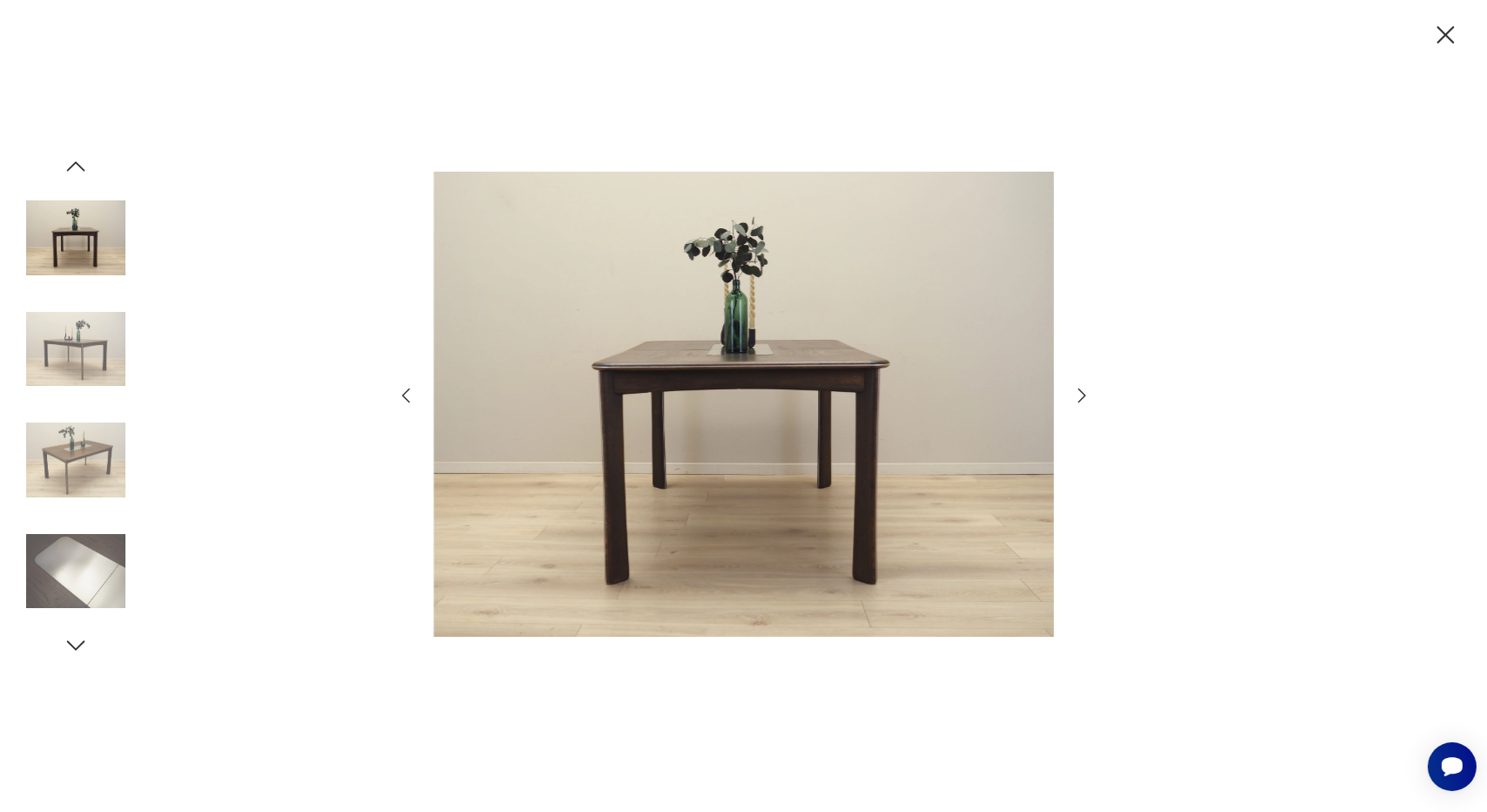
click at [1075, 395] on icon "button" at bounding box center [1082, 395] width 21 height 21
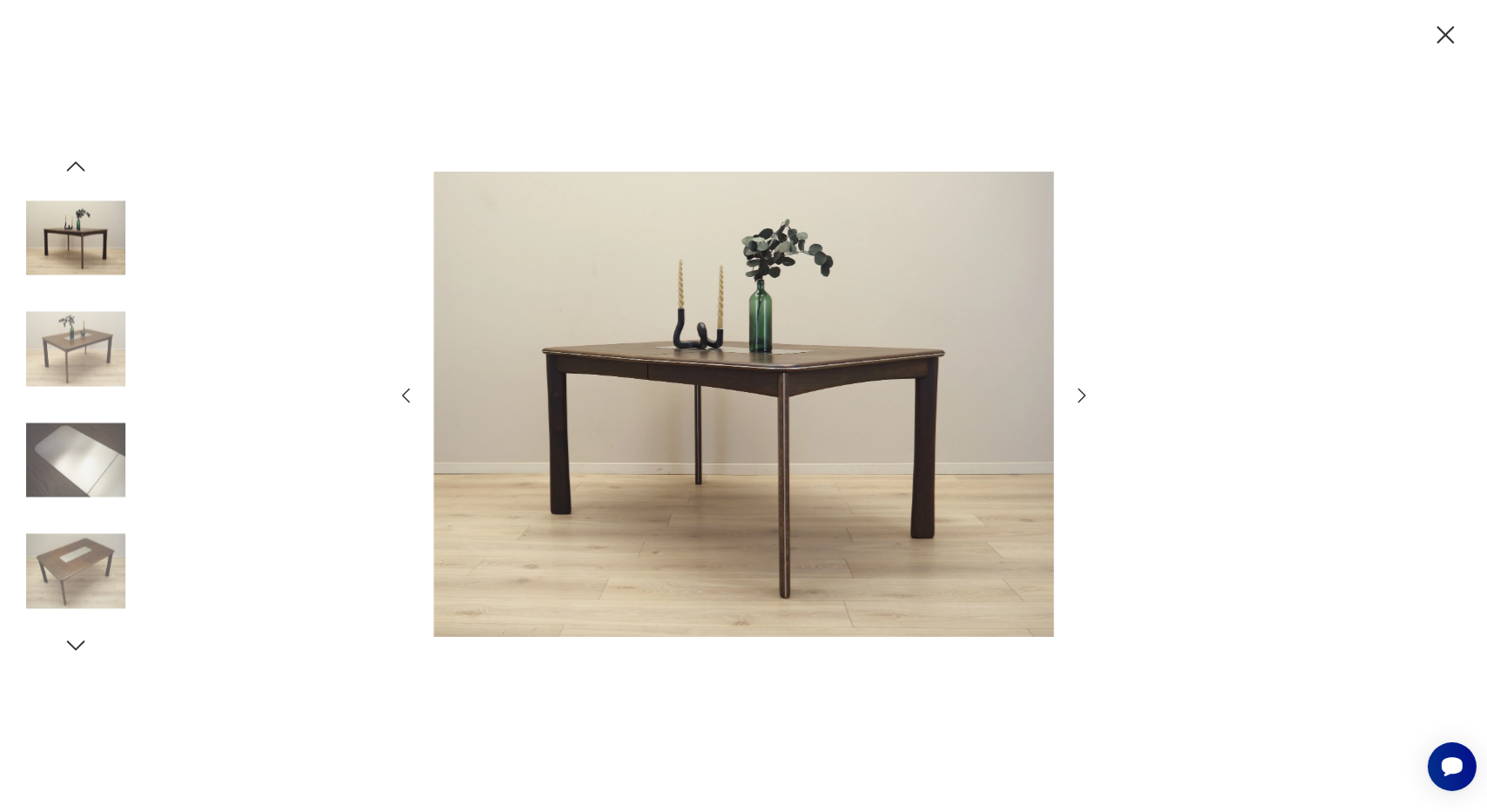
click at [1075, 395] on icon "button" at bounding box center [1082, 395] width 21 height 21
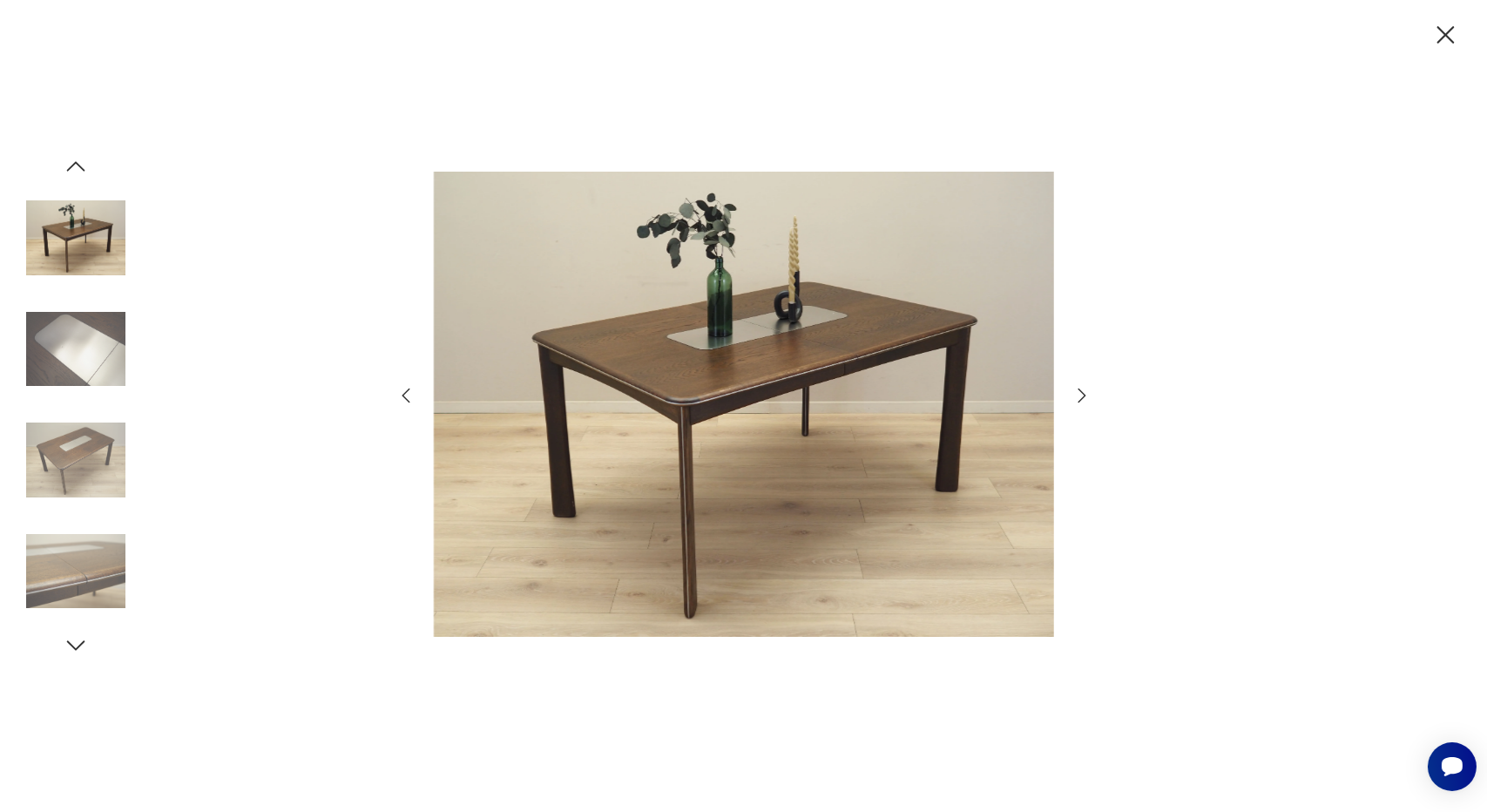
click at [1075, 395] on icon "button" at bounding box center [1082, 395] width 21 height 21
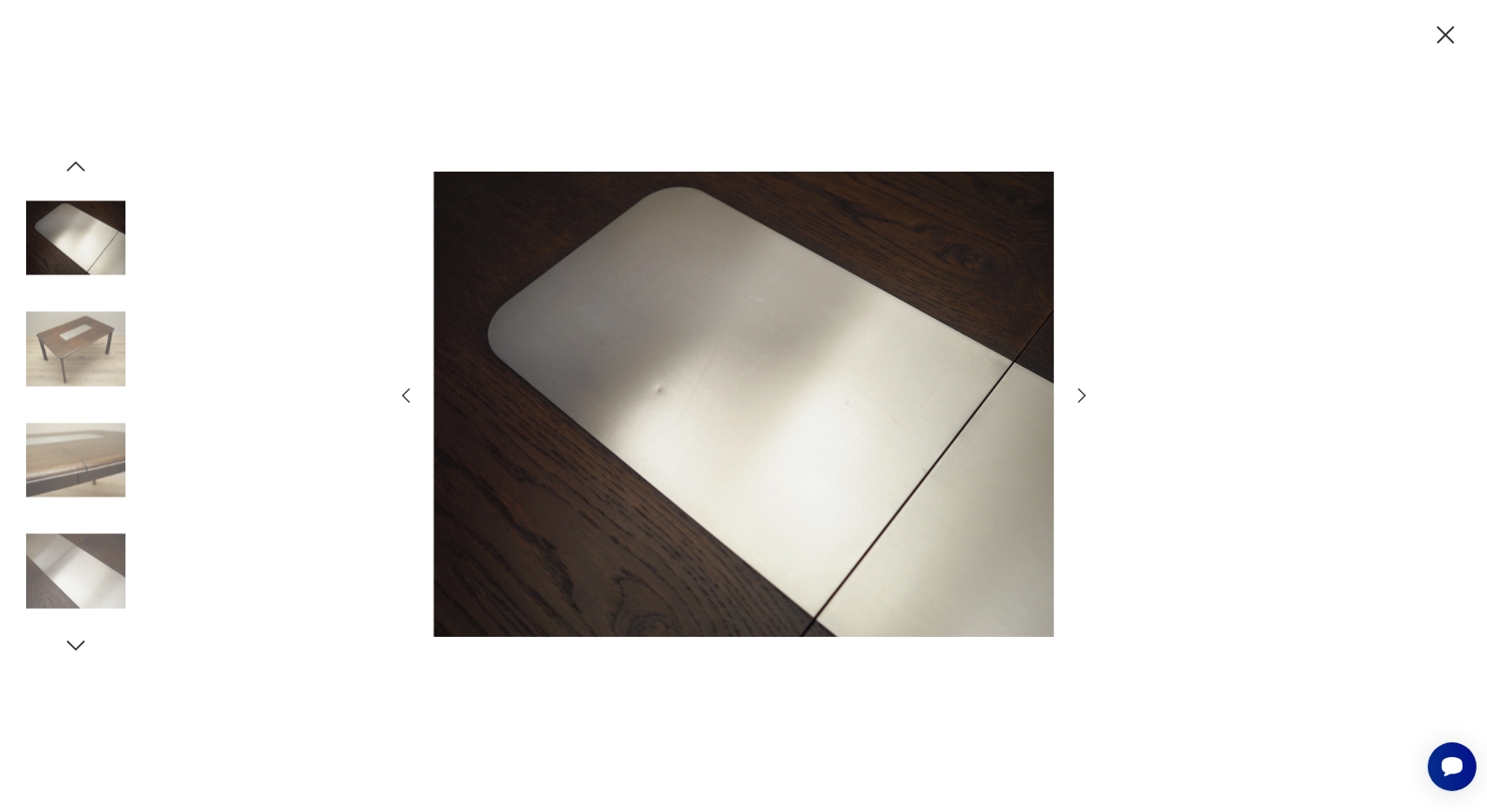
click at [1075, 395] on icon "button" at bounding box center [1082, 395] width 21 height 21
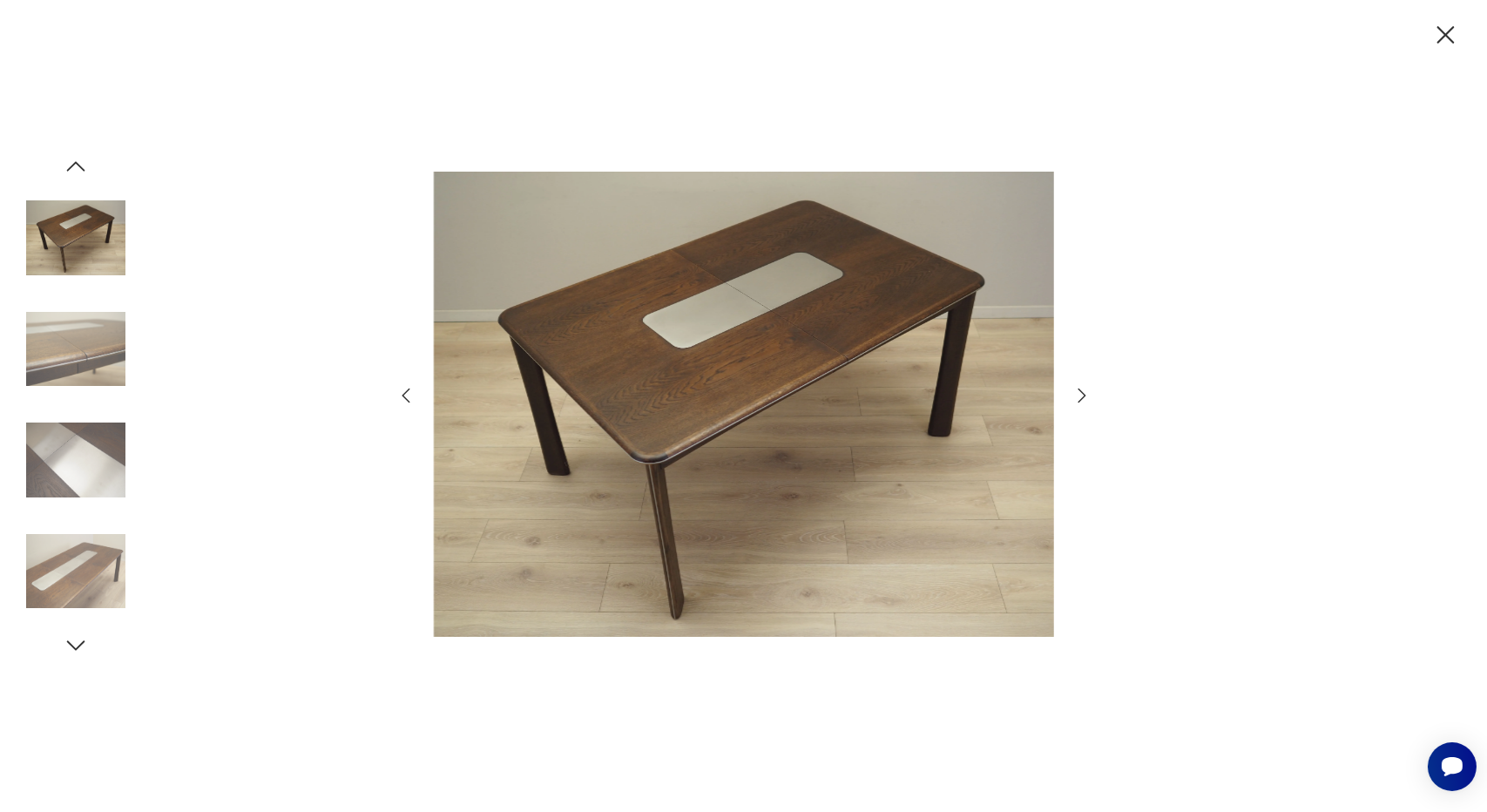
click at [1075, 395] on icon "button" at bounding box center [1082, 395] width 21 height 21
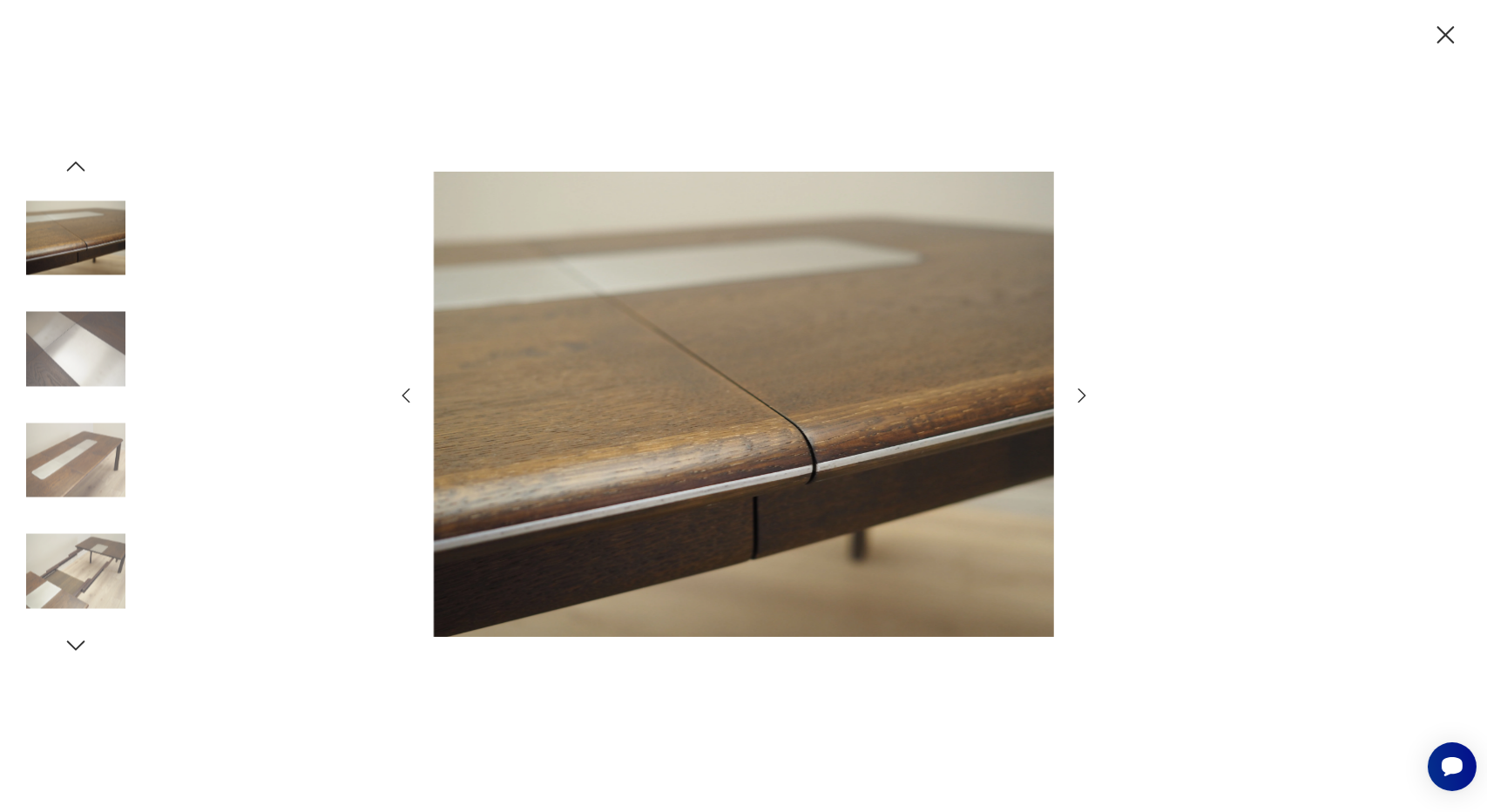
click at [1075, 395] on icon "button" at bounding box center [1082, 395] width 21 height 21
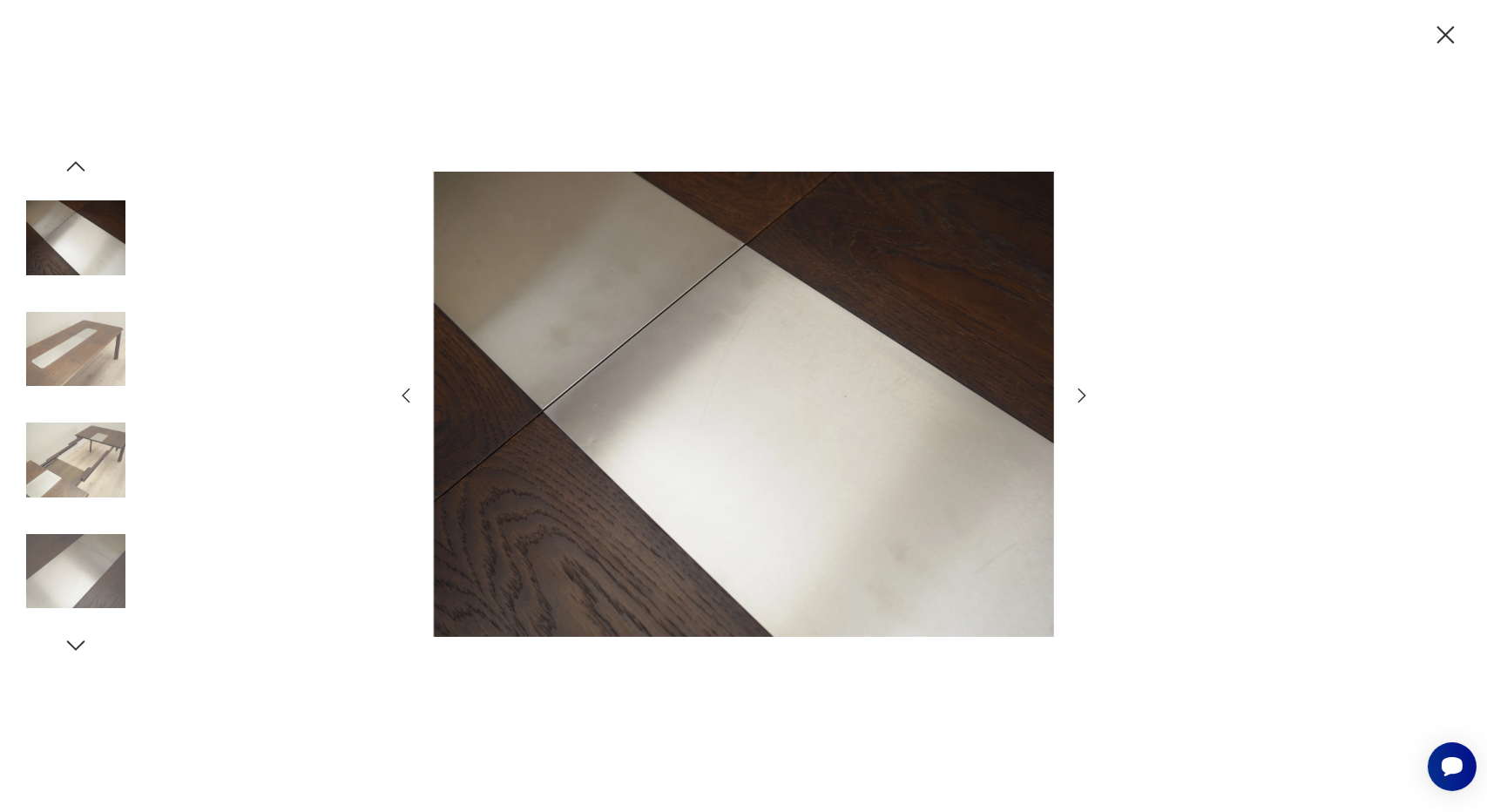
click at [1075, 395] on icon "button" at bounding box center [1082, 395] width 21 height 21
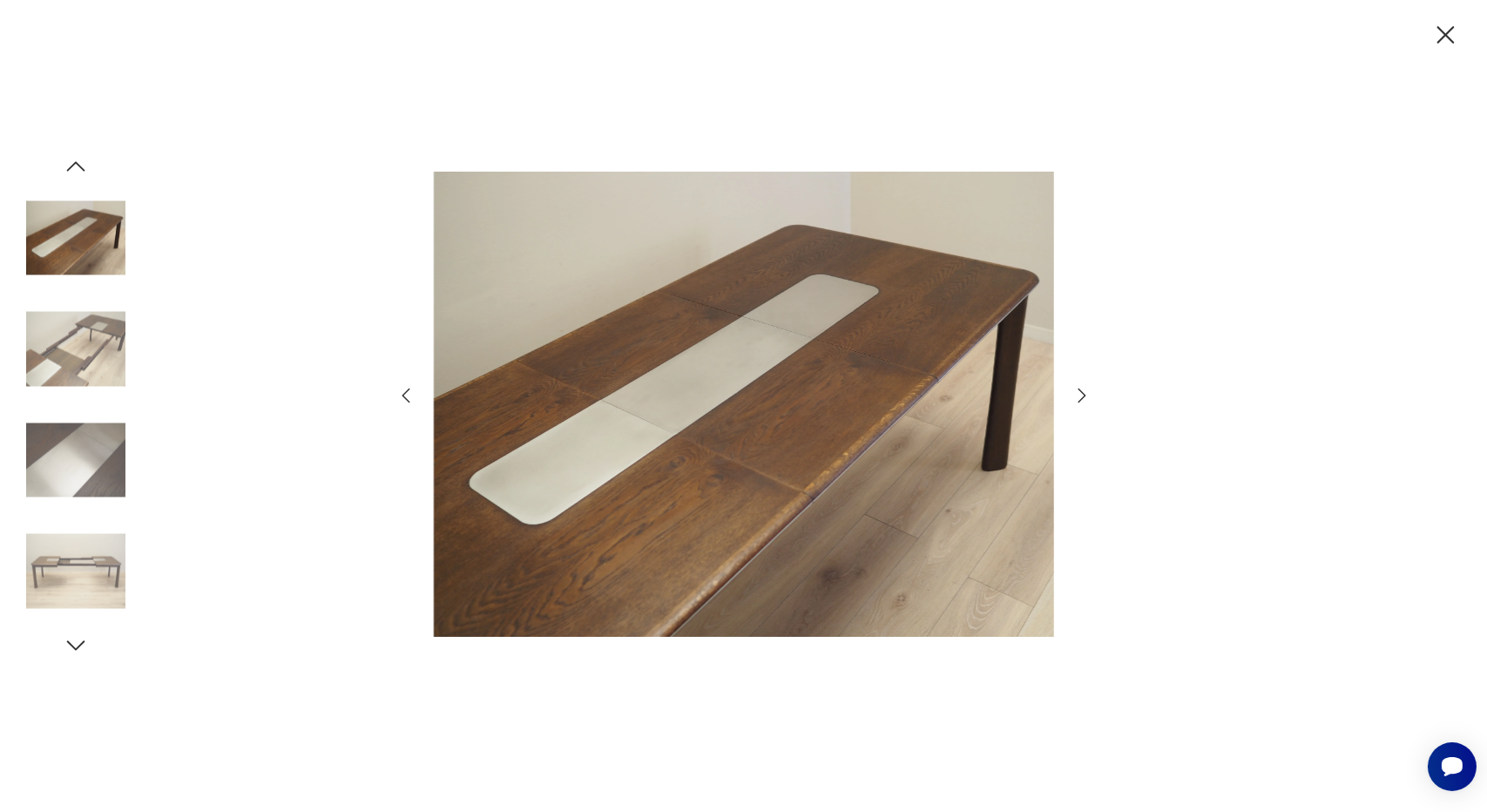
click at [1439, 30] on icon "button" at bounding box center [1445, 35] width 30 height 30
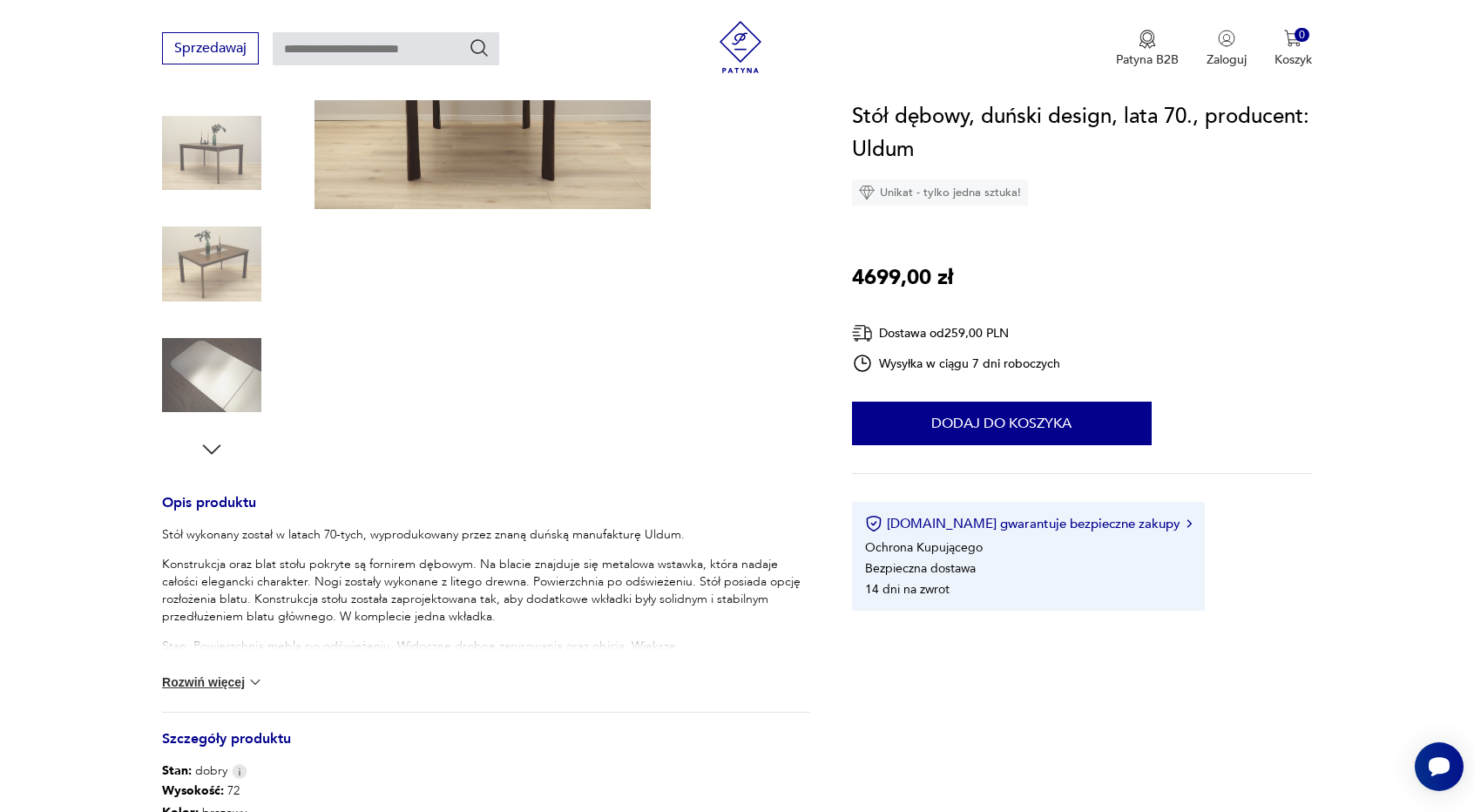
scroll to position [523, 0]
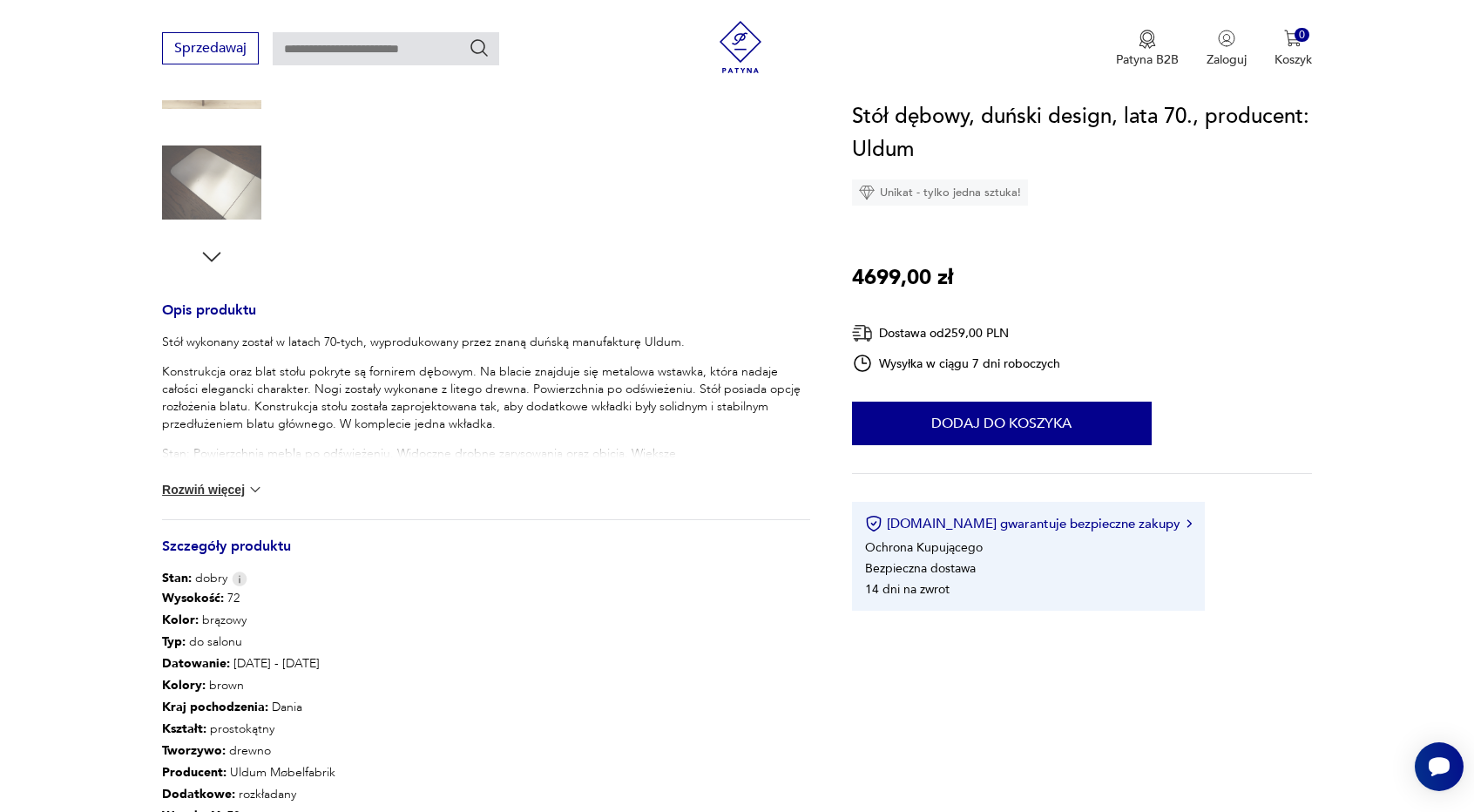
click at [179, 485] on button "Rozwiń więcej" at bounding box center [213, 489] width 101 height 17
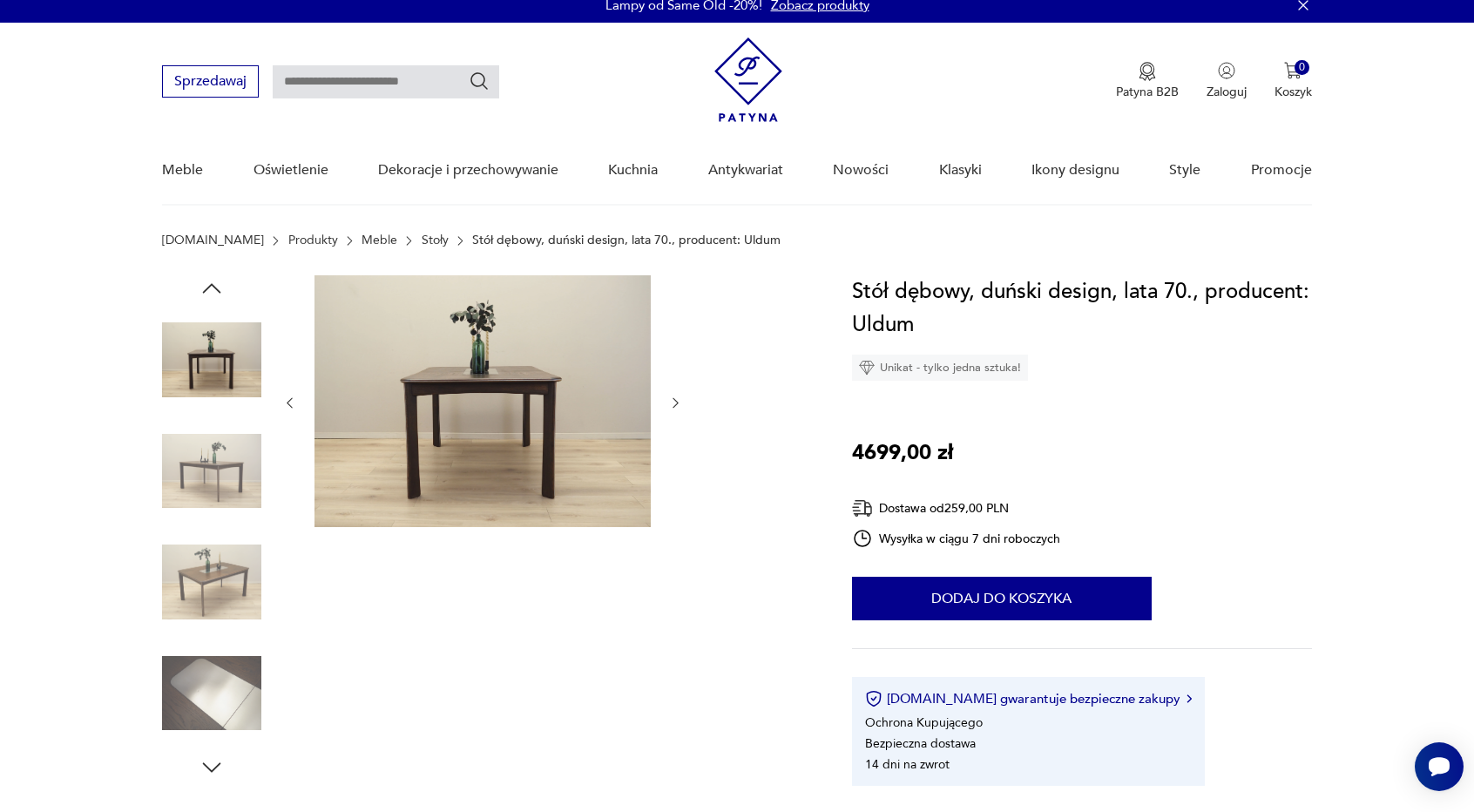
scroll to position [0, 0]
